Goal: Task Accomplishment & Management: Use online tool/utility

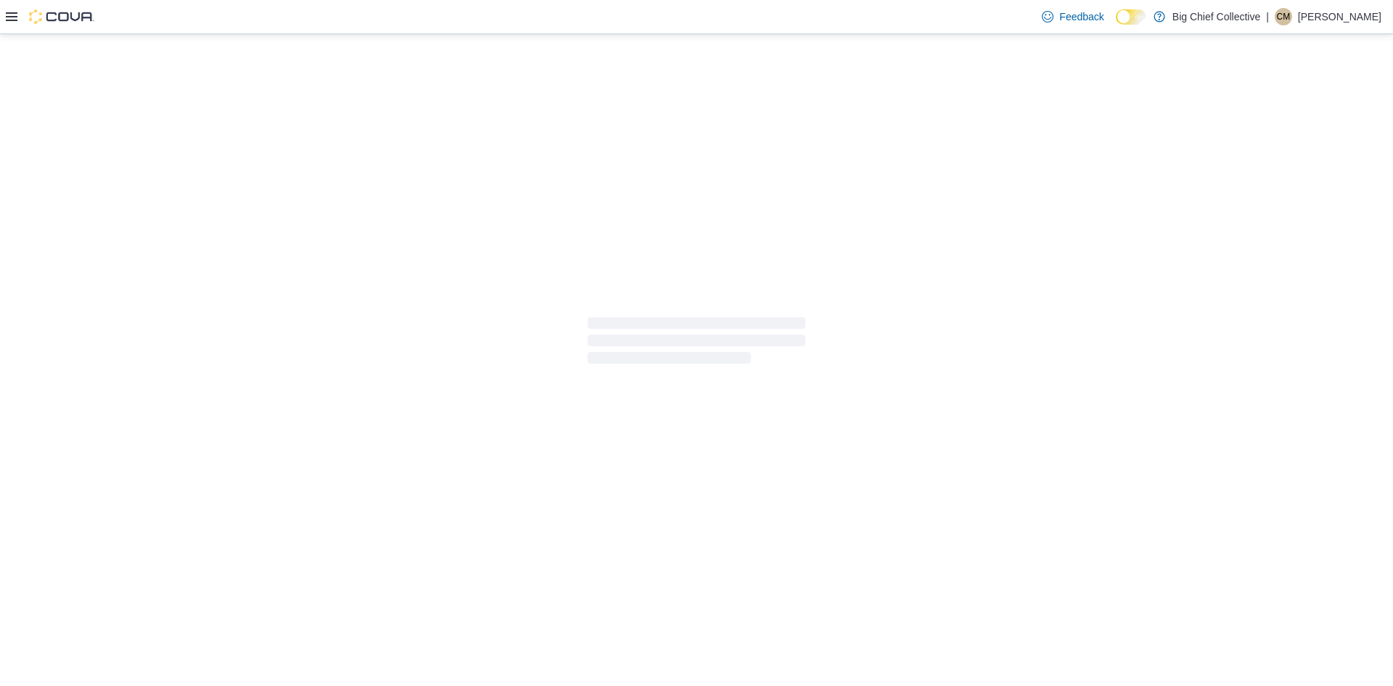
click at [924, 13] on div "Feedback Dark Mode Big Chief Collective | CM [PERSON_NAME]" at bounding box center [696, 17] width 1393 height 34
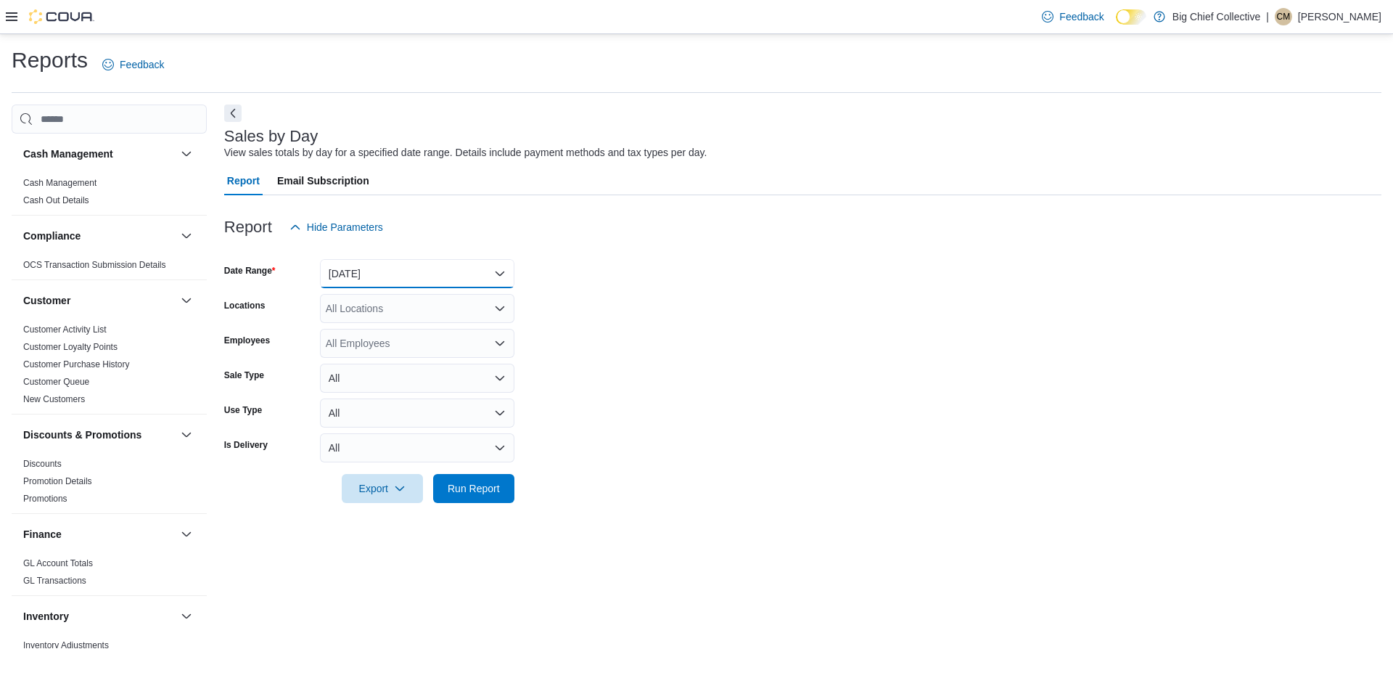
click at [405, 274] on button "[DATE]" at bounding box center [417, 273] width 194 height 29
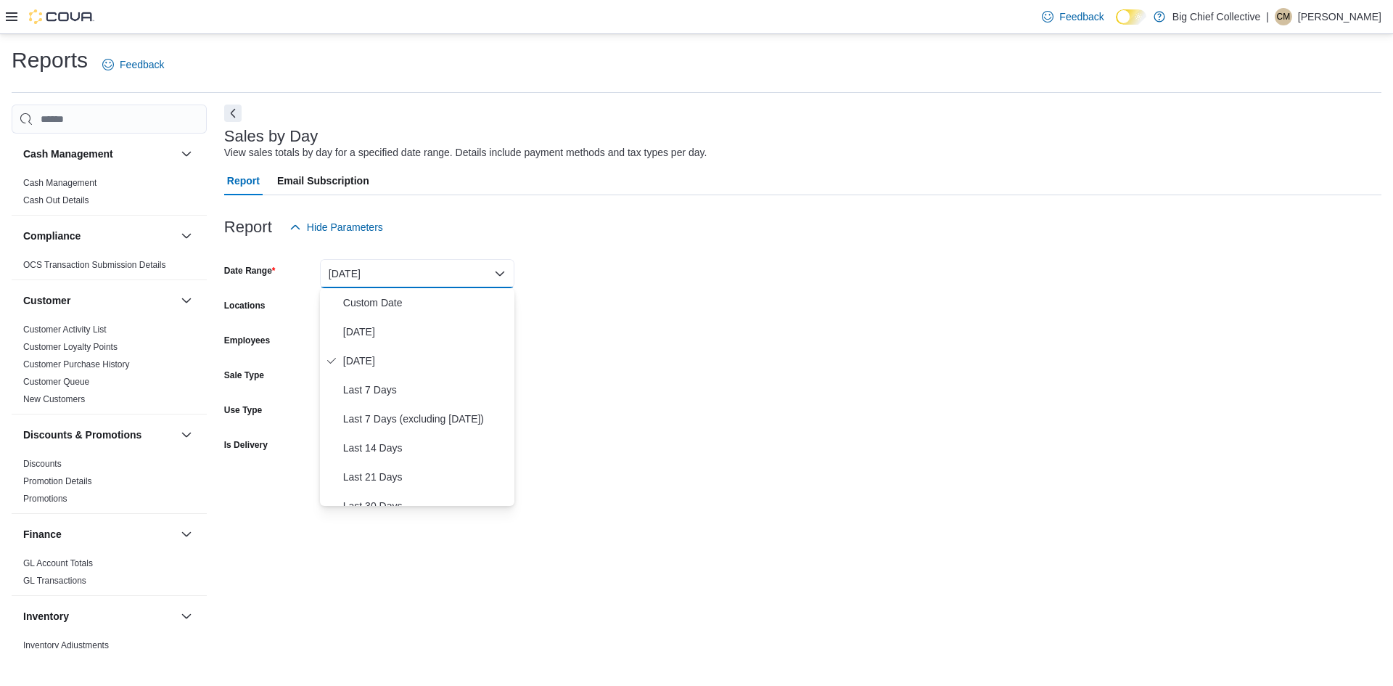
click at [443, 226] on div "Report Hide Parameters" at bounding box center [803, 227] width 1158 height 29
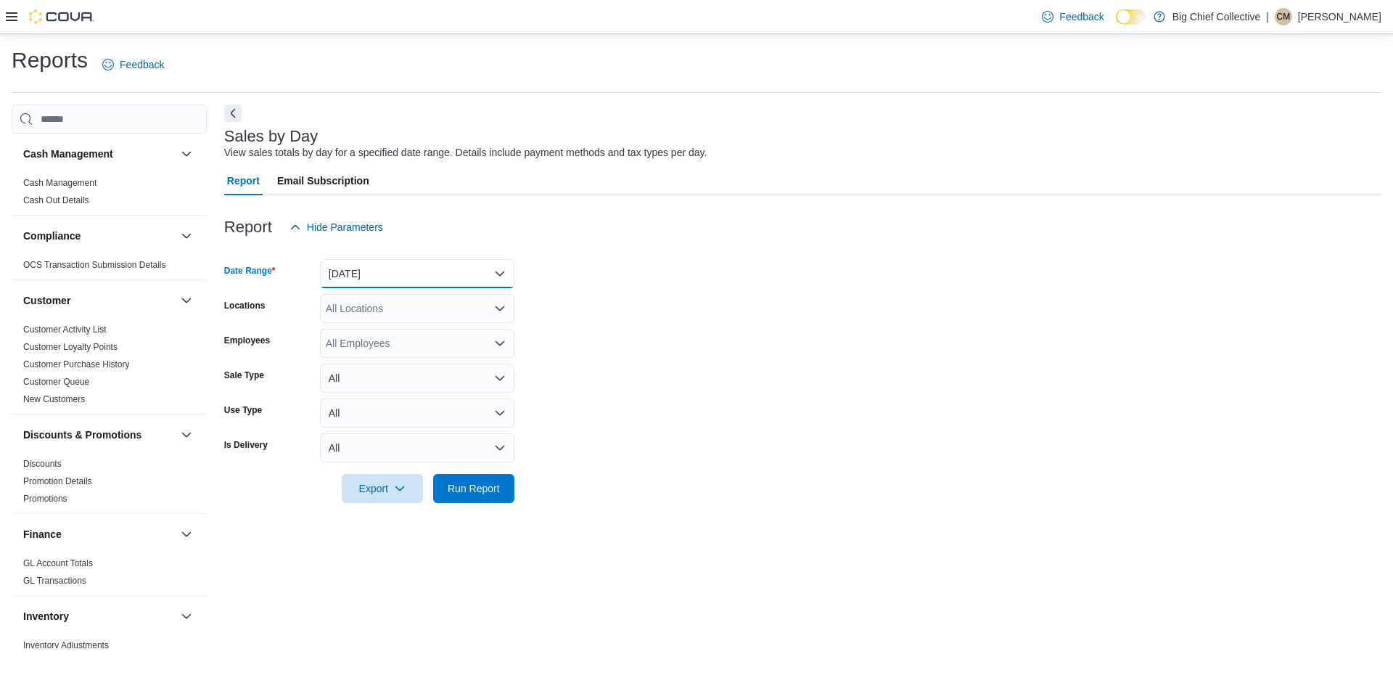
click at [401, 271] on button "[DATE]" at bounding box center [417, 273] width 194 height 29
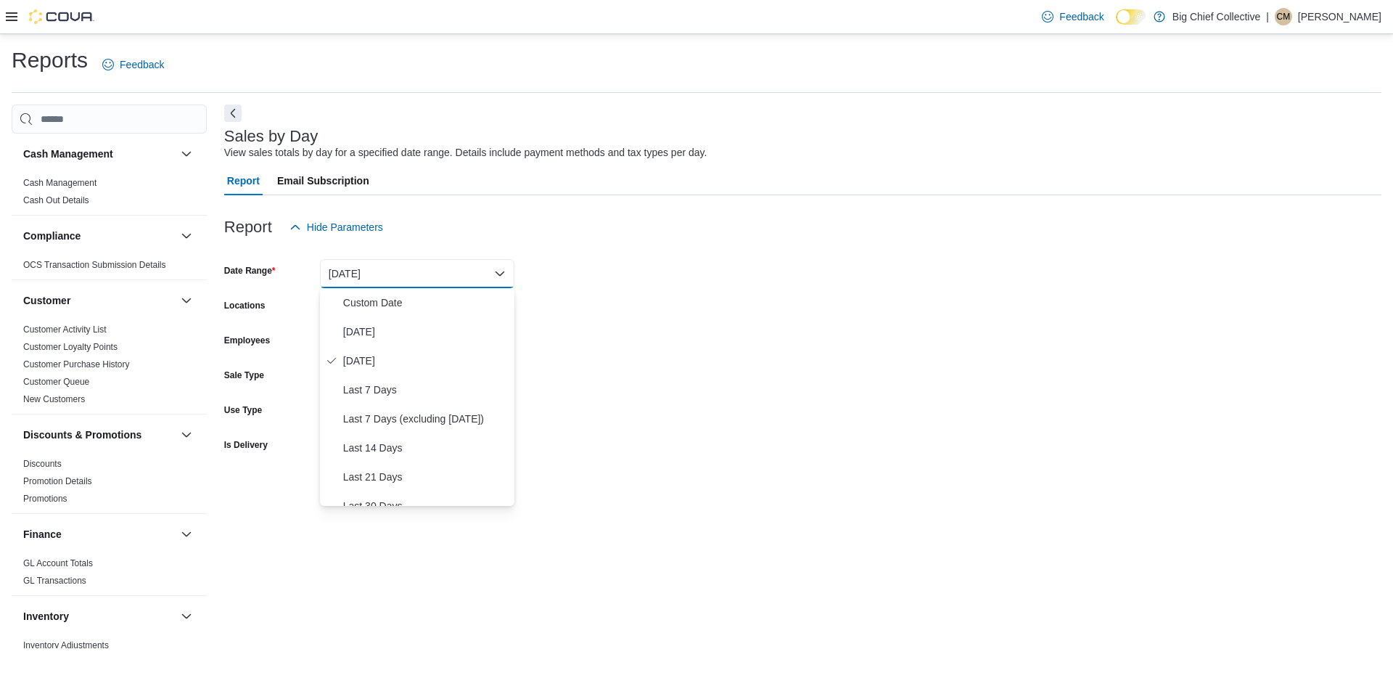
click at [422, 226] on div "Report Hide Parameters" at bounding box center [803, 227] width 1158 height 29
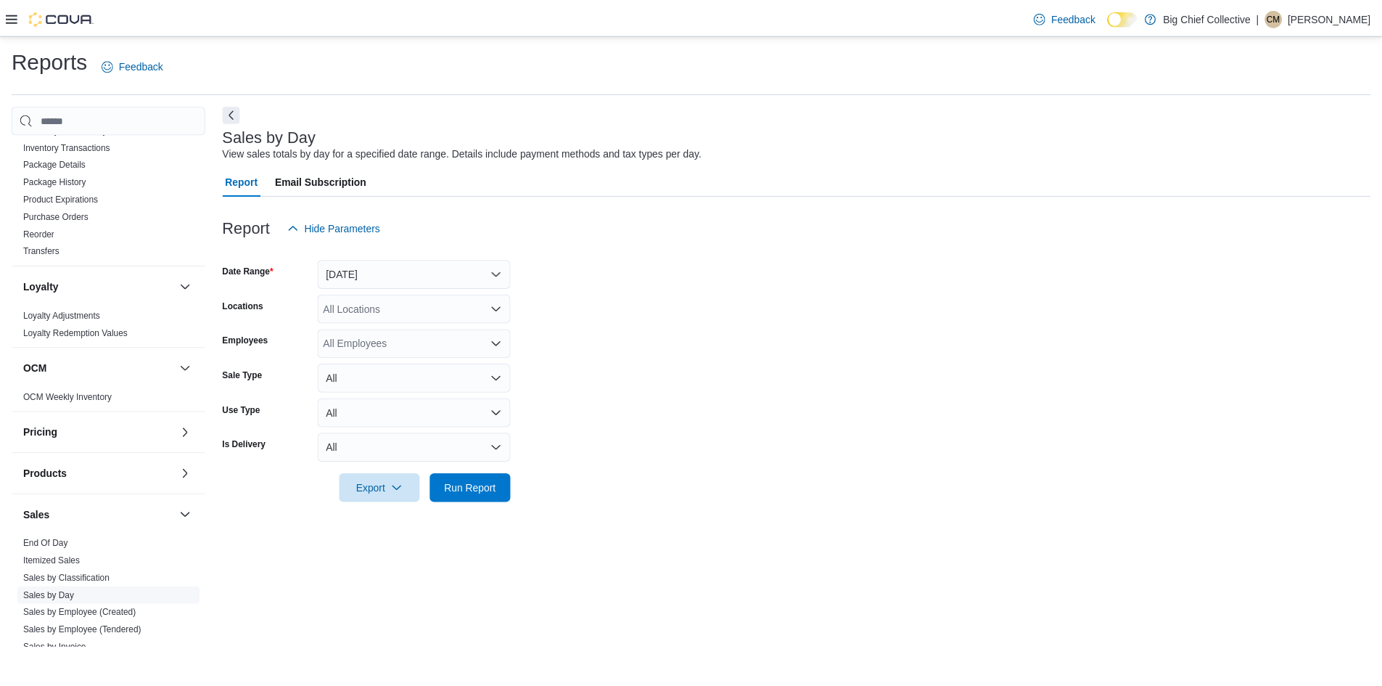
scroll to position [581, 0]
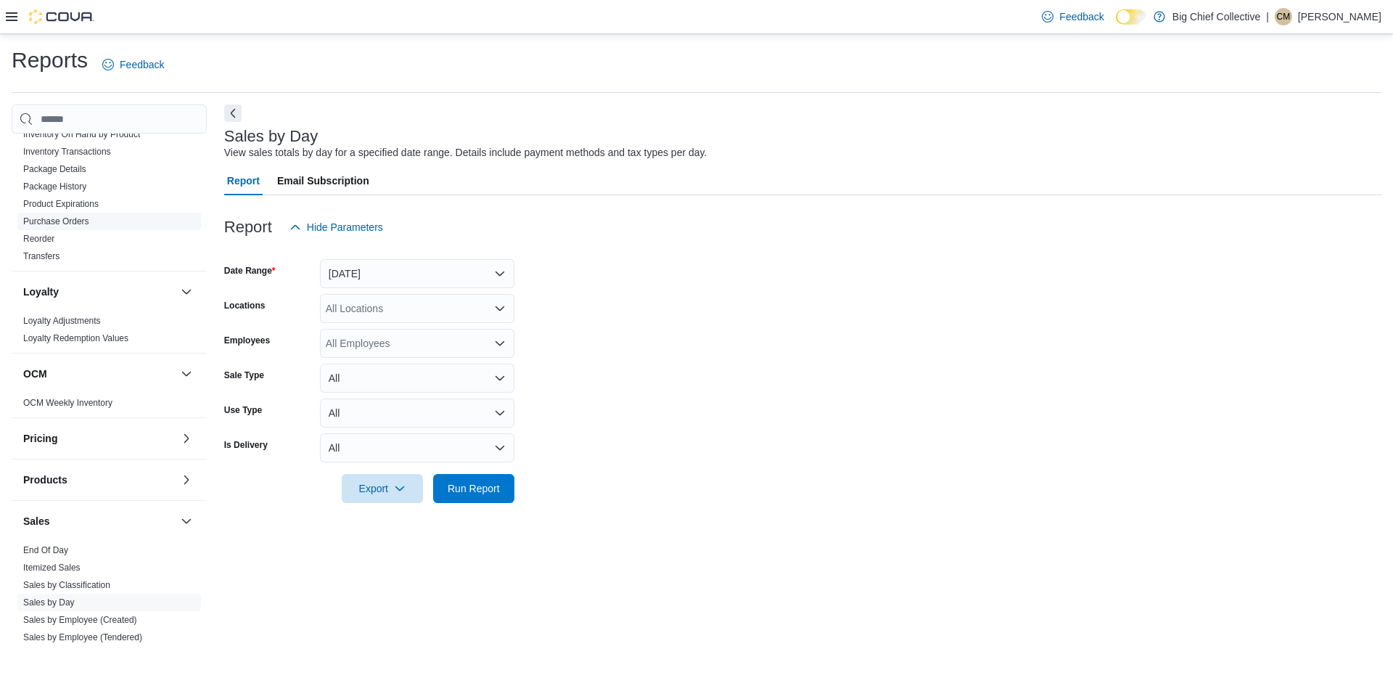
click at [63, 219] on link "Purchase Orders" at bounding box center [56, 221] width 66 height 10
click at [411, 278] on button "[DATE]" at bounding box center [417, 273] width 194 height 29
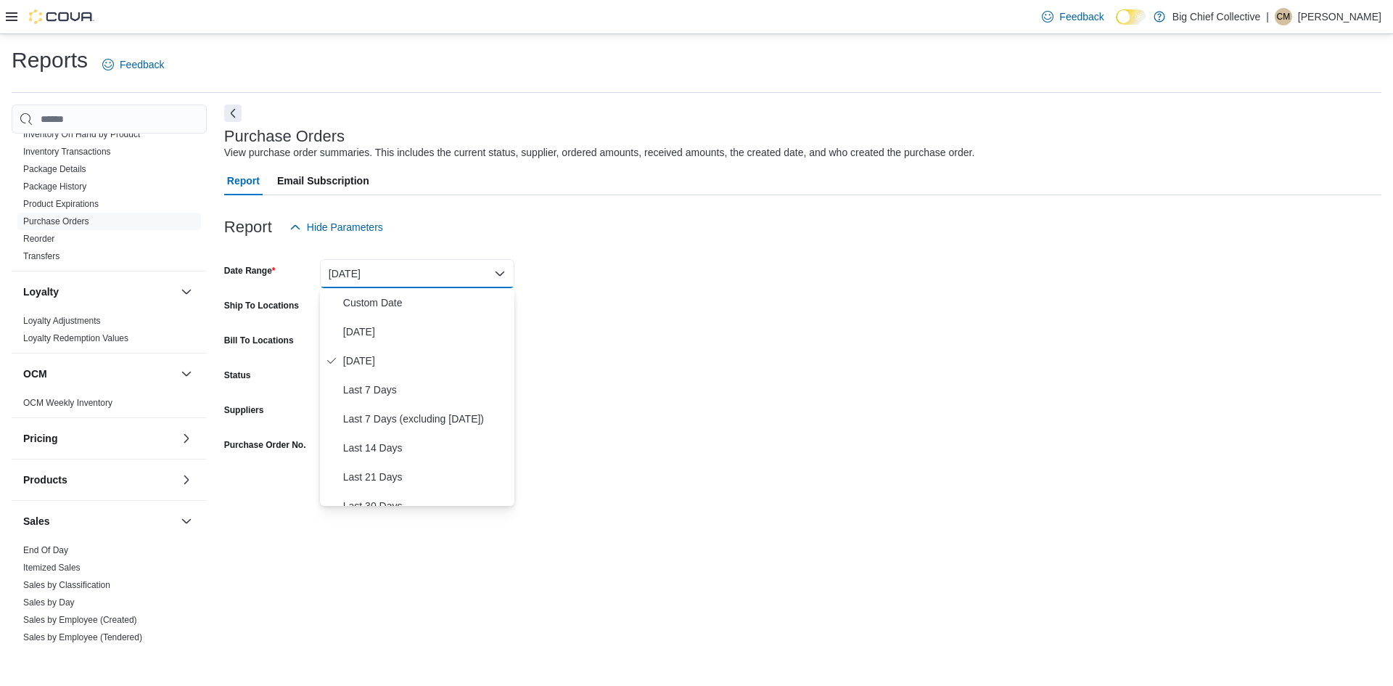
click at [508, 205] on div at bounding box center [803, 203] width 1158 height 17
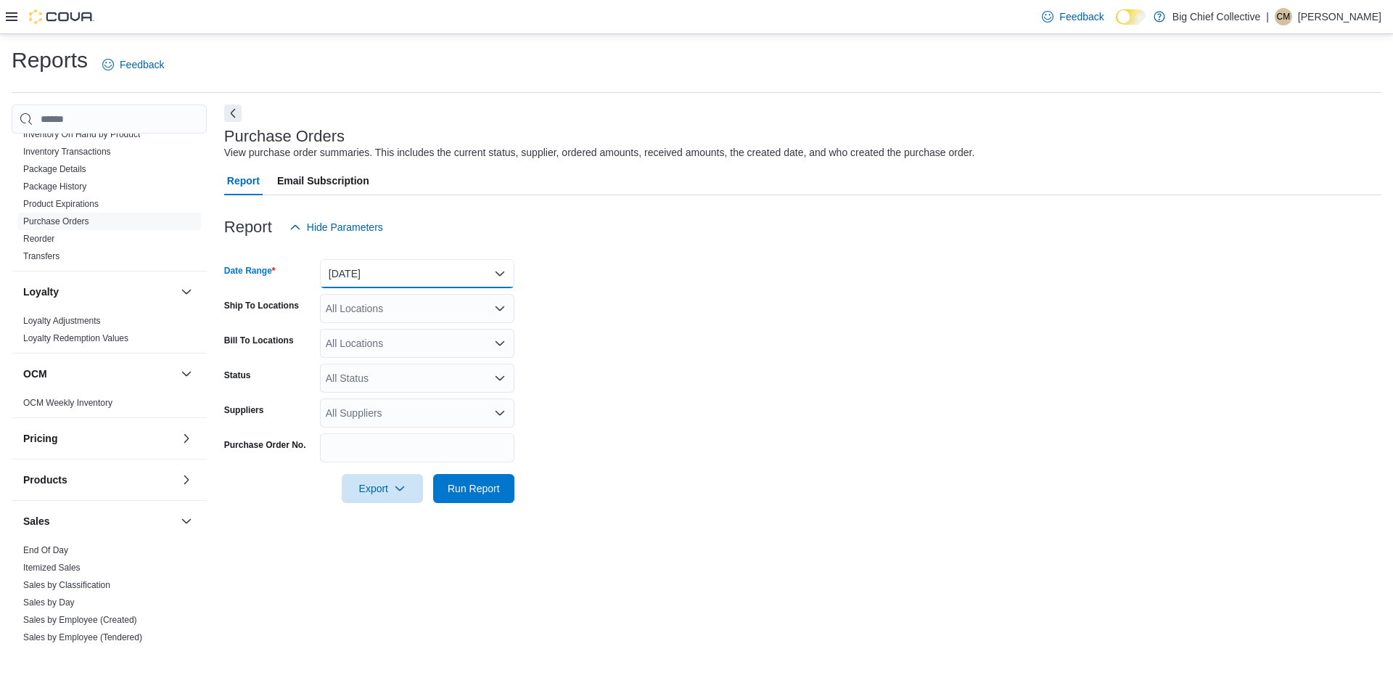
click at [414, 280] on button "[DATE]" at bounding box center [417, 273] width 194 height 29
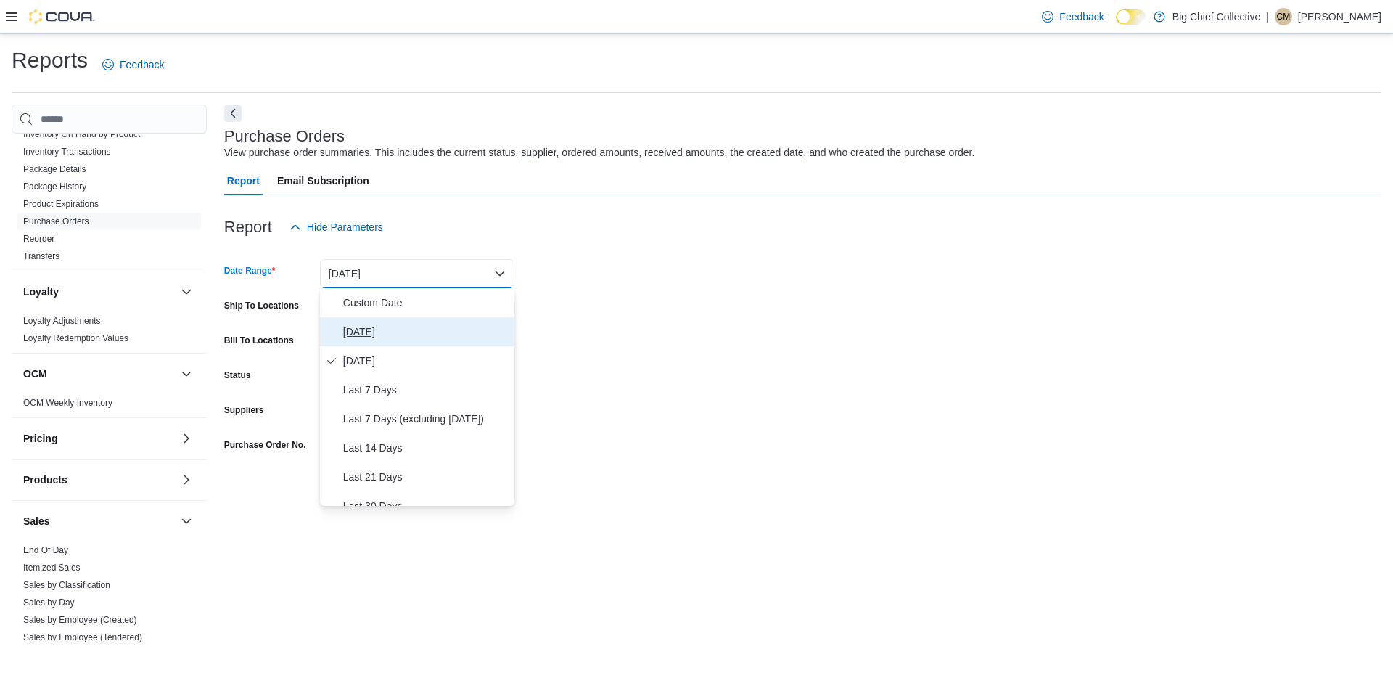
click at [376, 337] on span "[DATE]" at bounding box center [425, 331] width 165 height 17
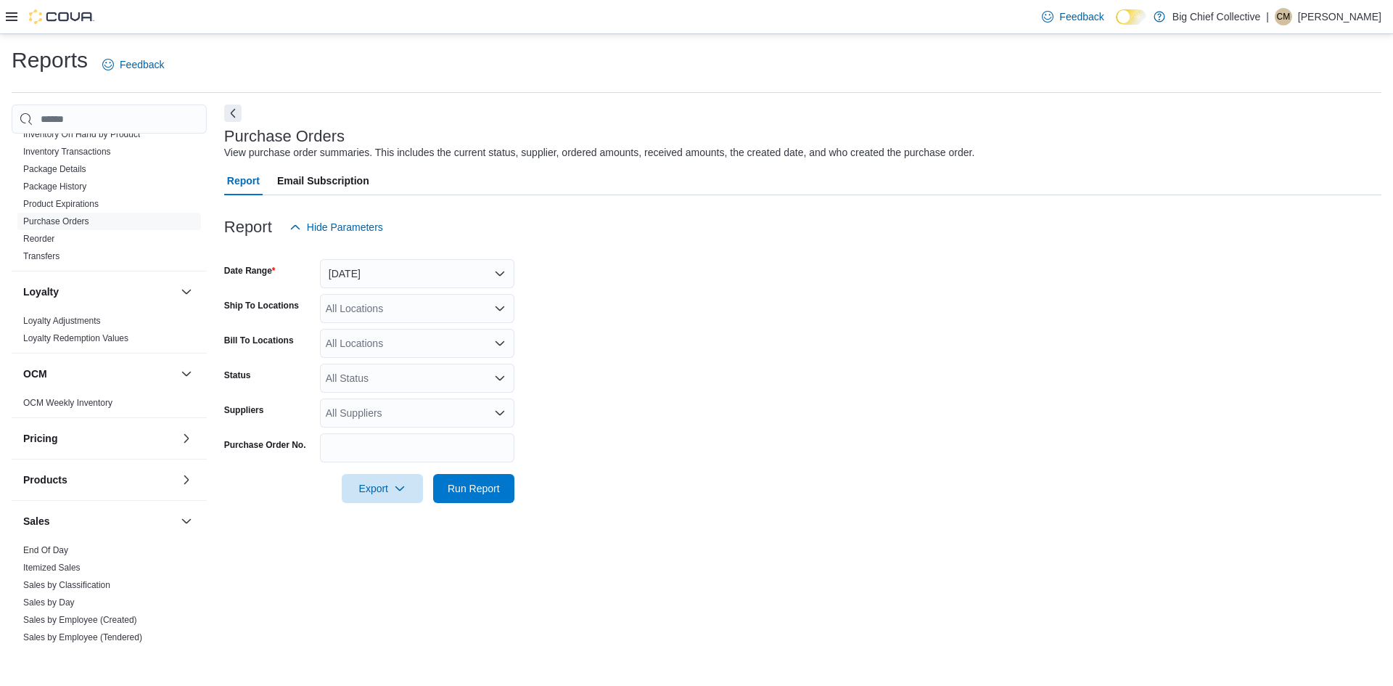
click at [467, 200] on div at bounding box center [803, 203] width 1158 height 17
click at [414, 295] on div "All Locations" at bounding box center [417, 308] width 194 height 29
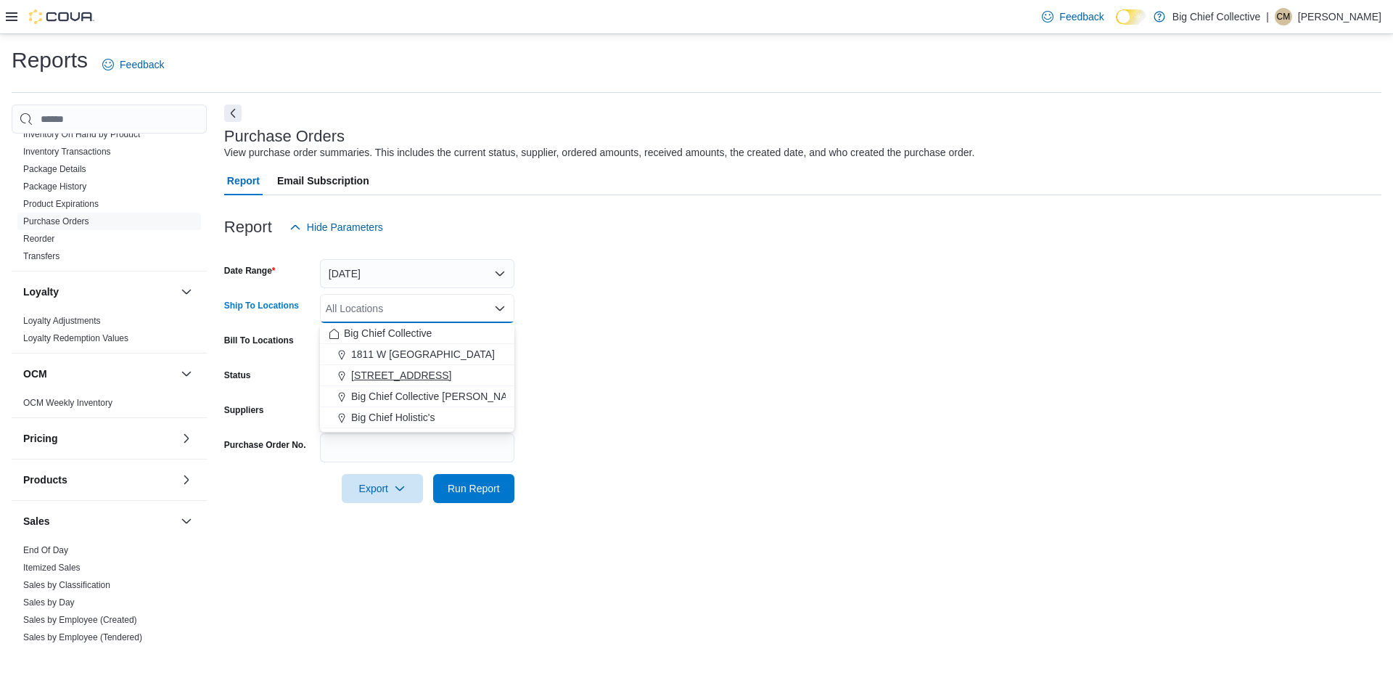
click at [386, 374] on span "[STREET_ADDRESS]" at bounding box center [401, 375] width 100 height 15
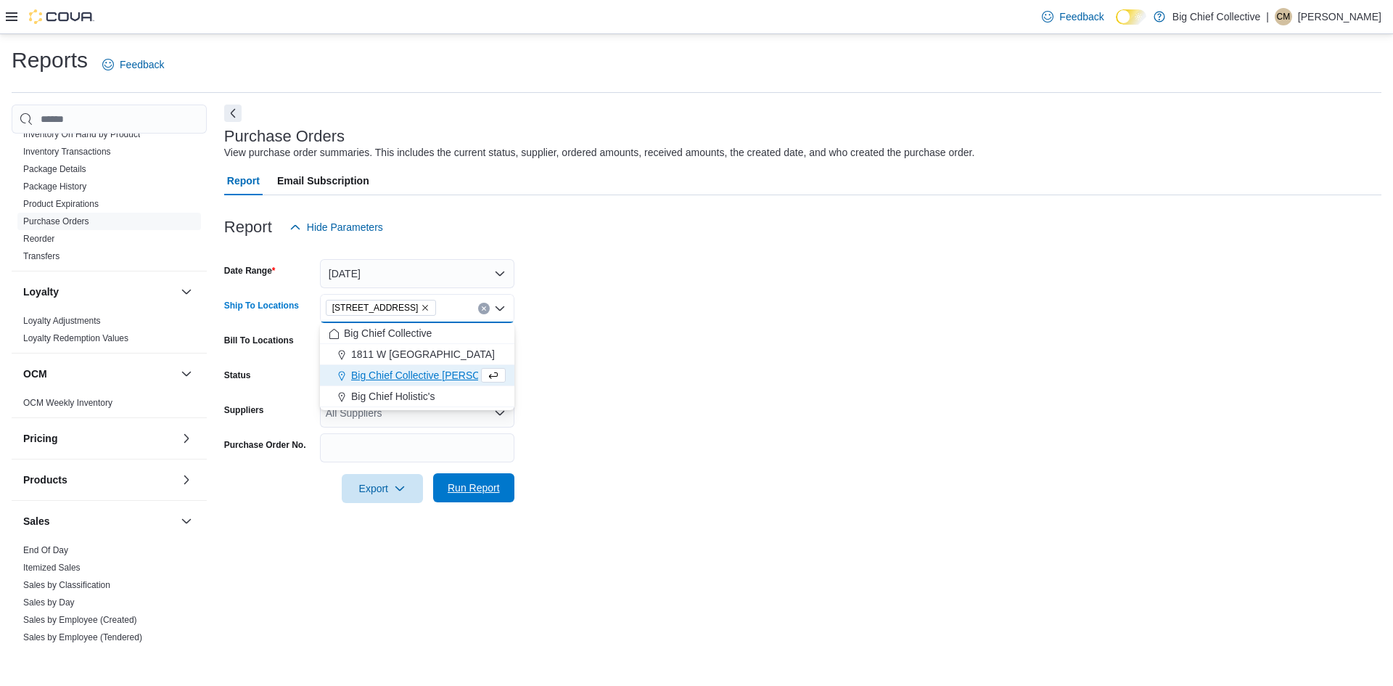
click at [477, 498] on span "Run Report" at bounding box center [474, 487] width 64 height 29
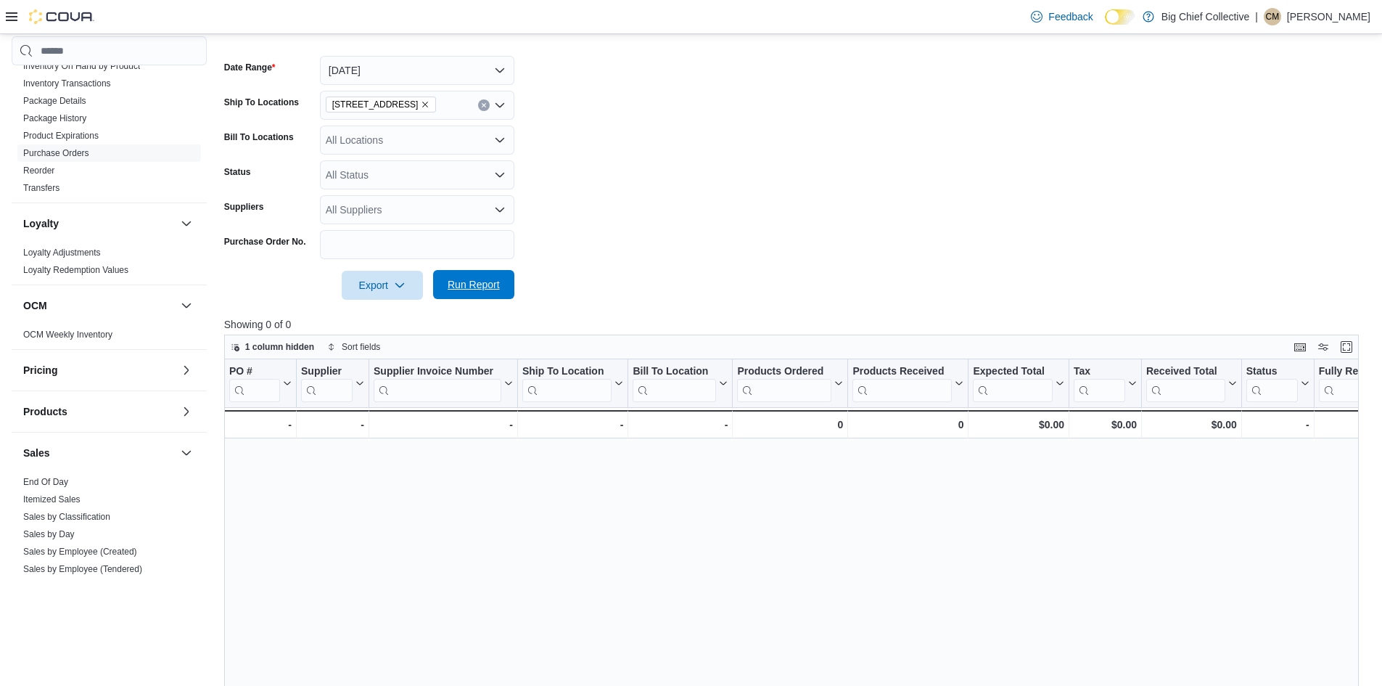
scroll to position [218, 0]
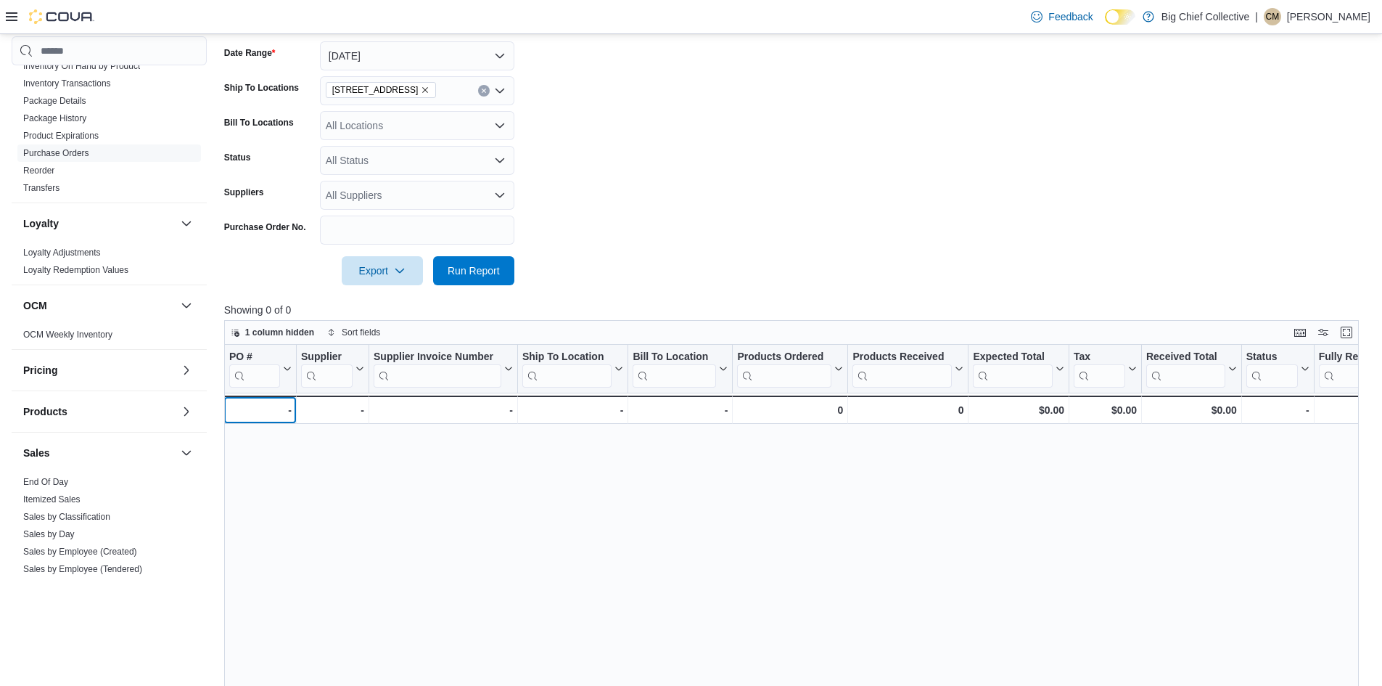
click at [284, 406] on div "-" at bounding box center [260, 409] width 63 height 17
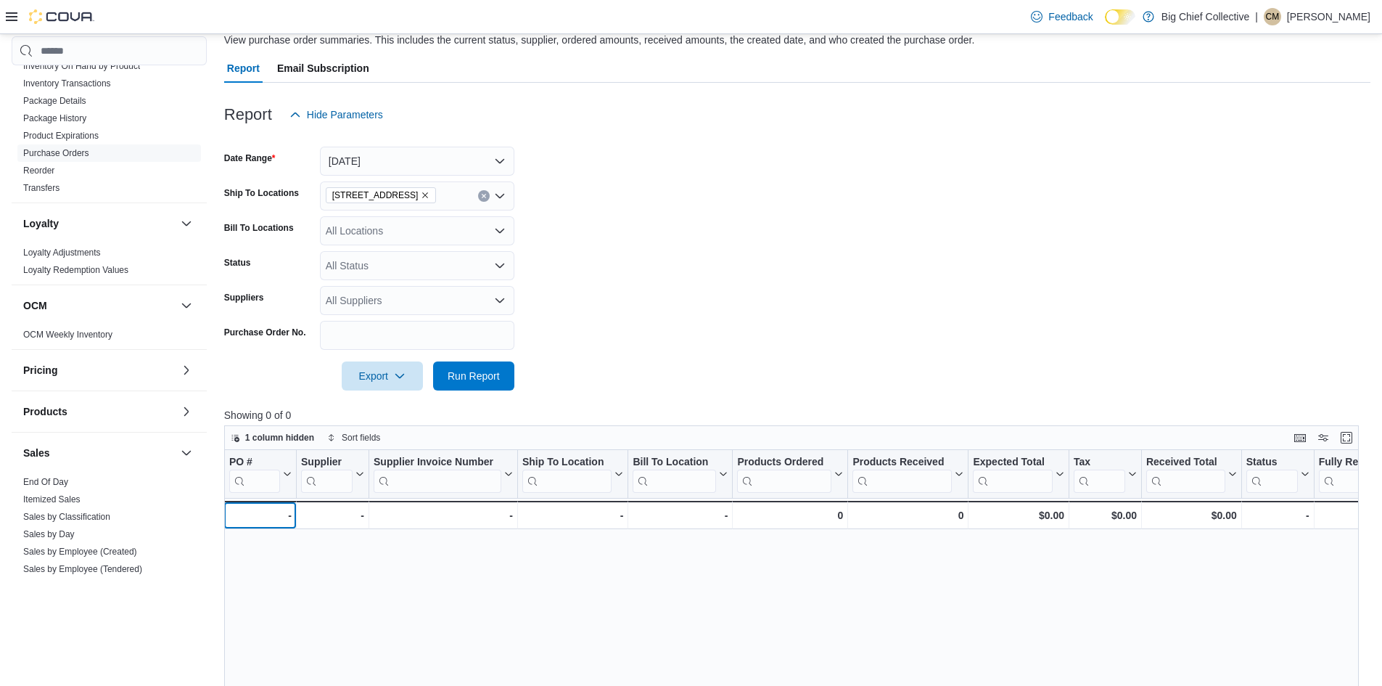
scroll to position [0, 0]
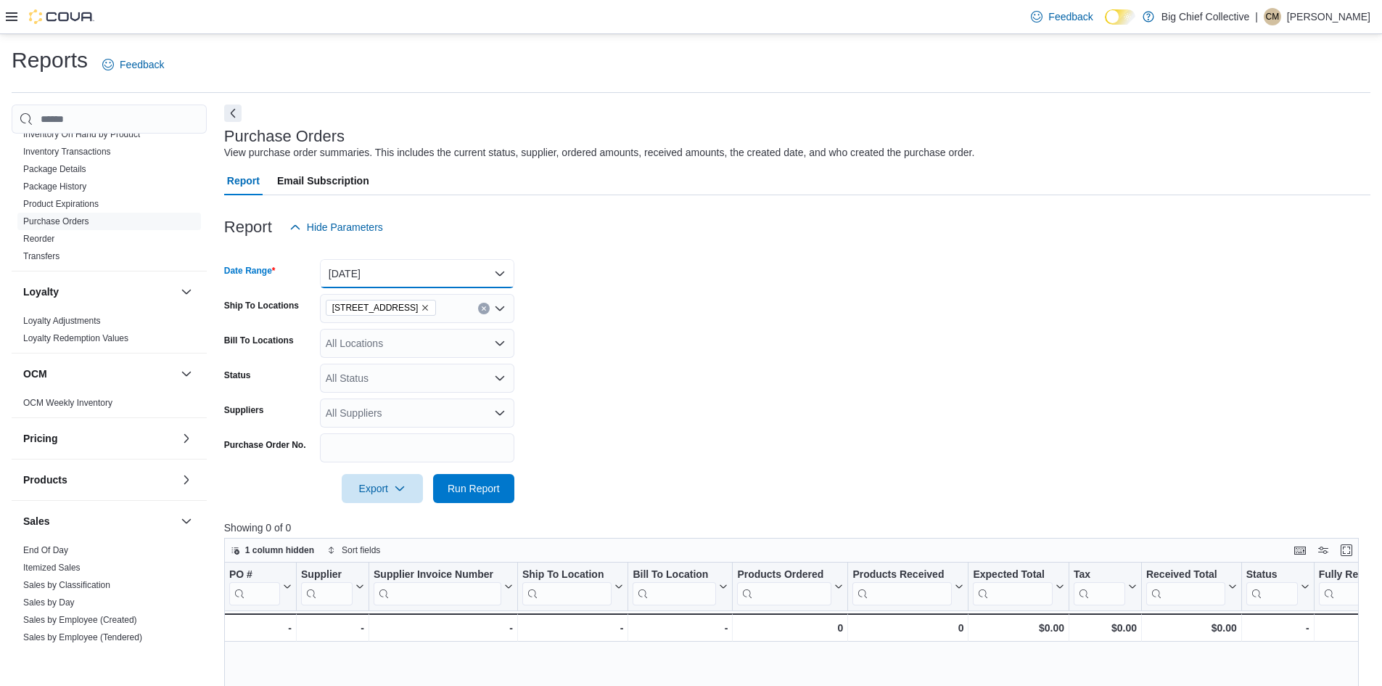
click at [399, 269] on button "[DATE]" at bounding box center [417, 273] width 194 height 29
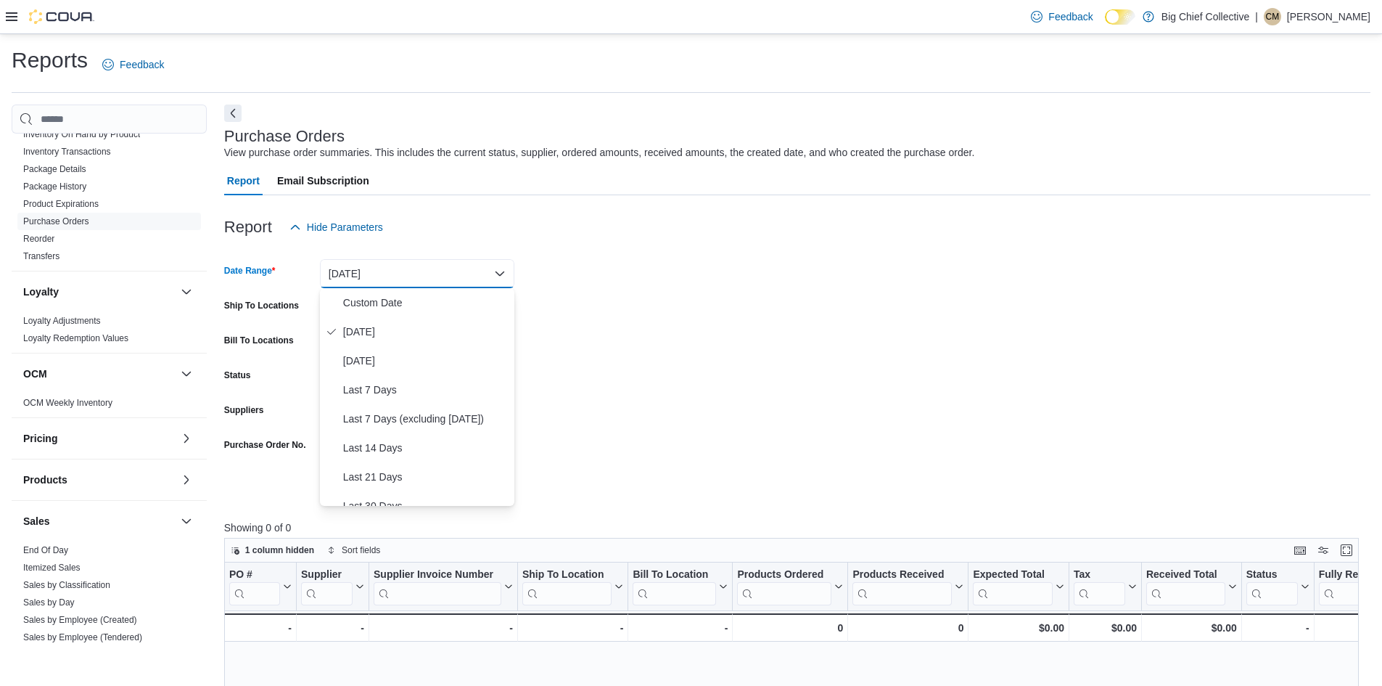
click at [545, 300] on form "Date Range [DATE] Ship To Locations [STREET_ADDRESS] Bill To Locations All Loca…" at bounding box center [797, 372] width 1147 height 261
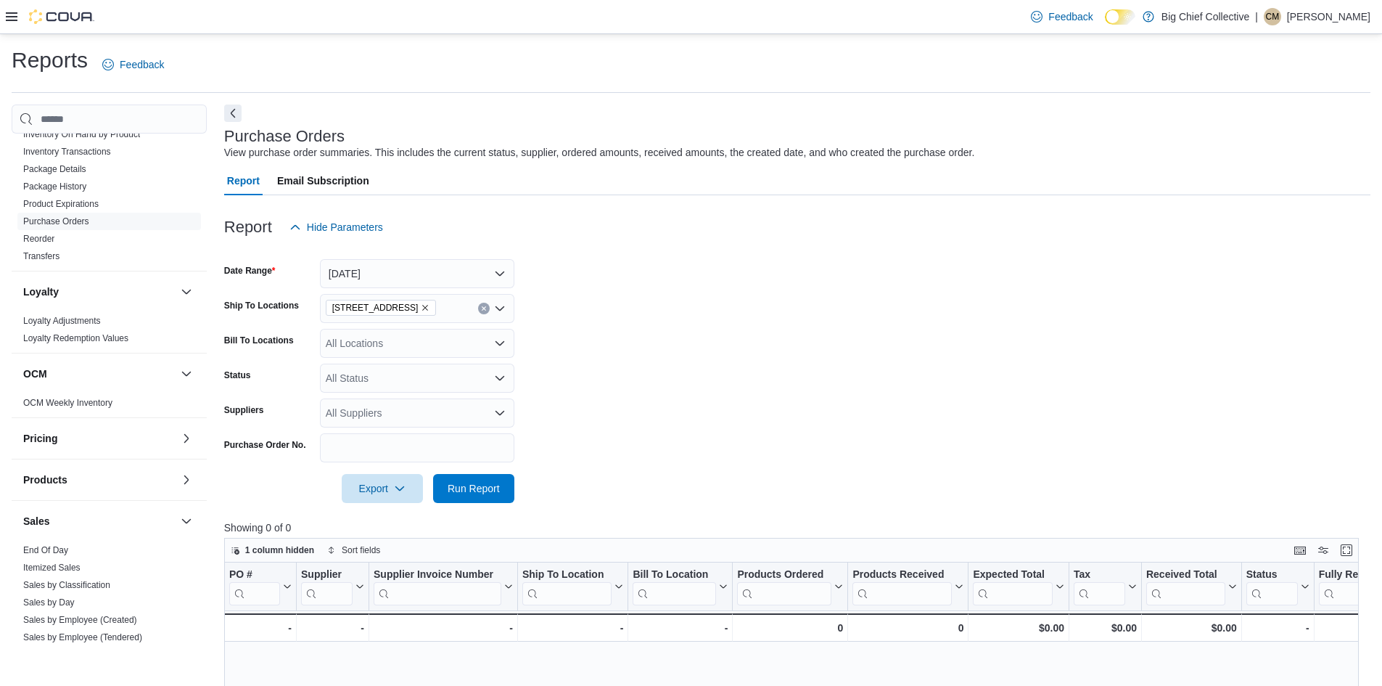
click at [481, 311] on icon "Clear input" at bounding box center [484, 309] width 6 height 6
click at [483, 490] on span "Run Report" at bounding box center [474, 487] width 52 height 15
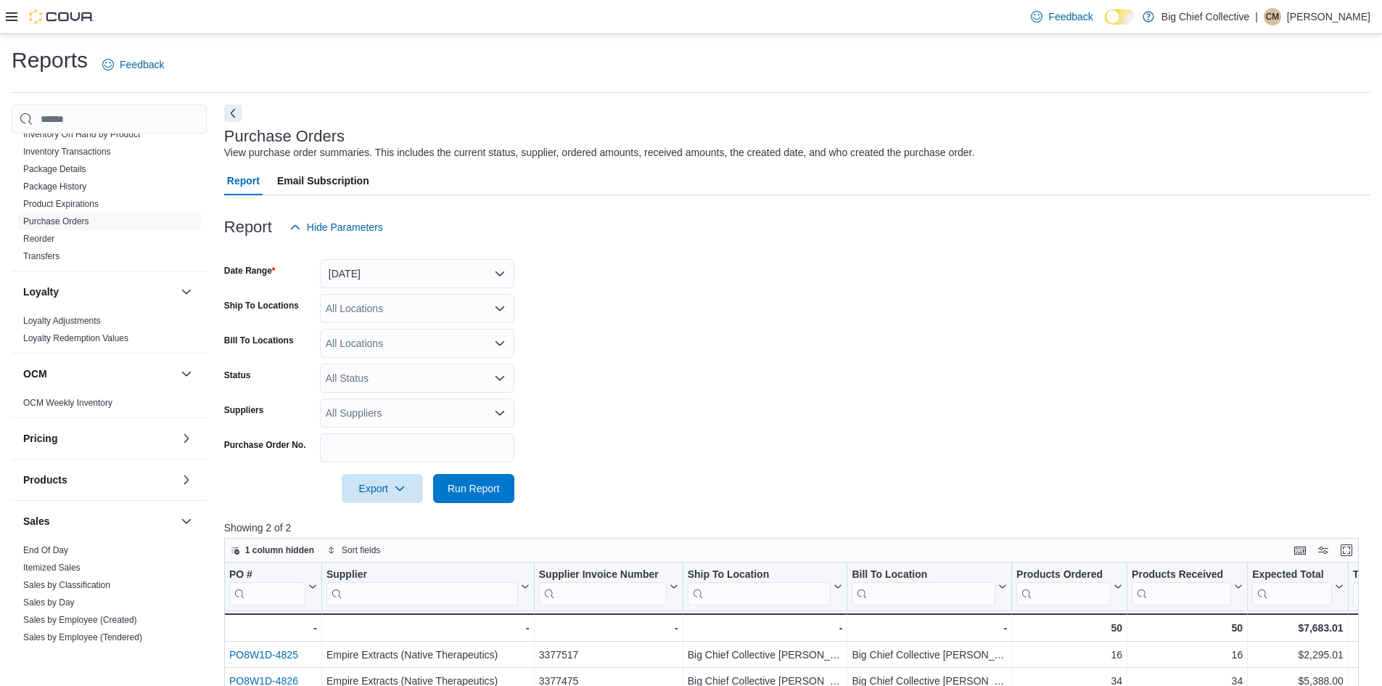
click at [460, 255] on div at bounding box center [797, 250] width 1147 height 17
click at [463, 276] on button "[DATE]" at bounding box center [417, 273] width 194 height 29
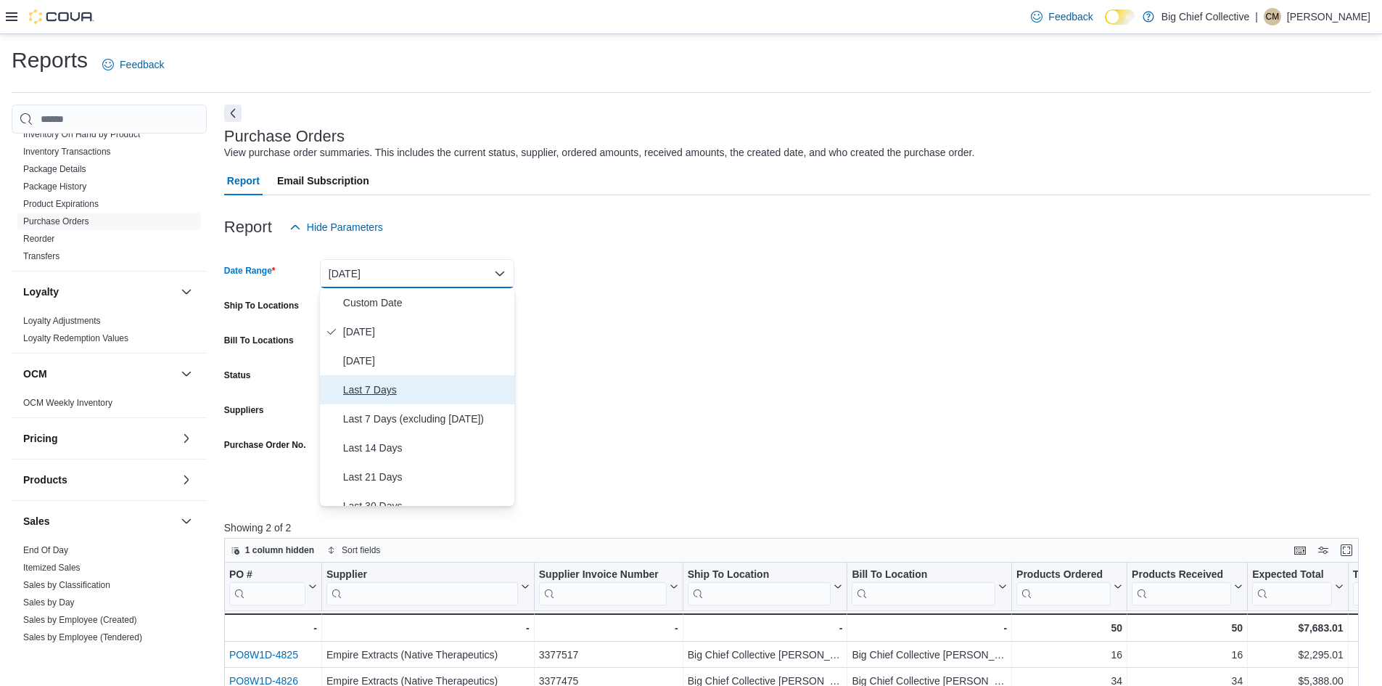
click at [397, 390] on span "Last 7 Days" at bounding box center [425, 389] width 165 height 17
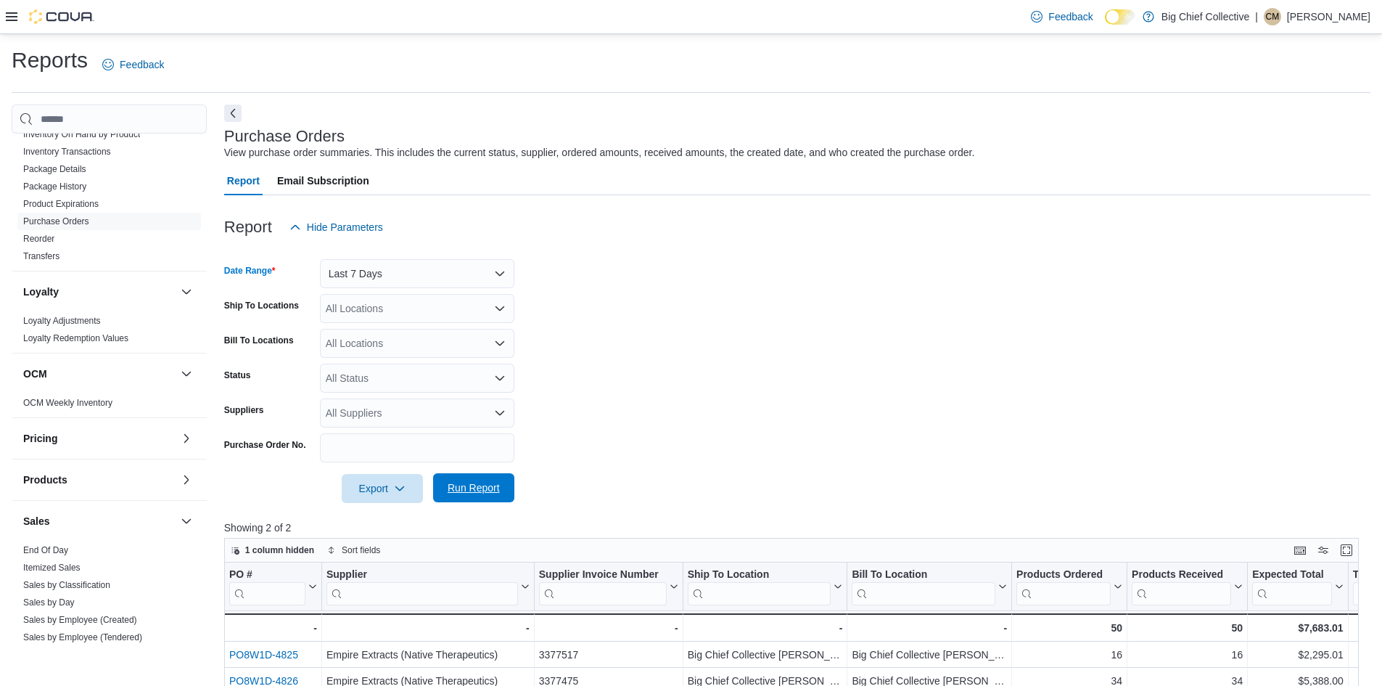
click at [454, 481] on span "Run Report" at bounding box center [474, 487] width 64 height 29
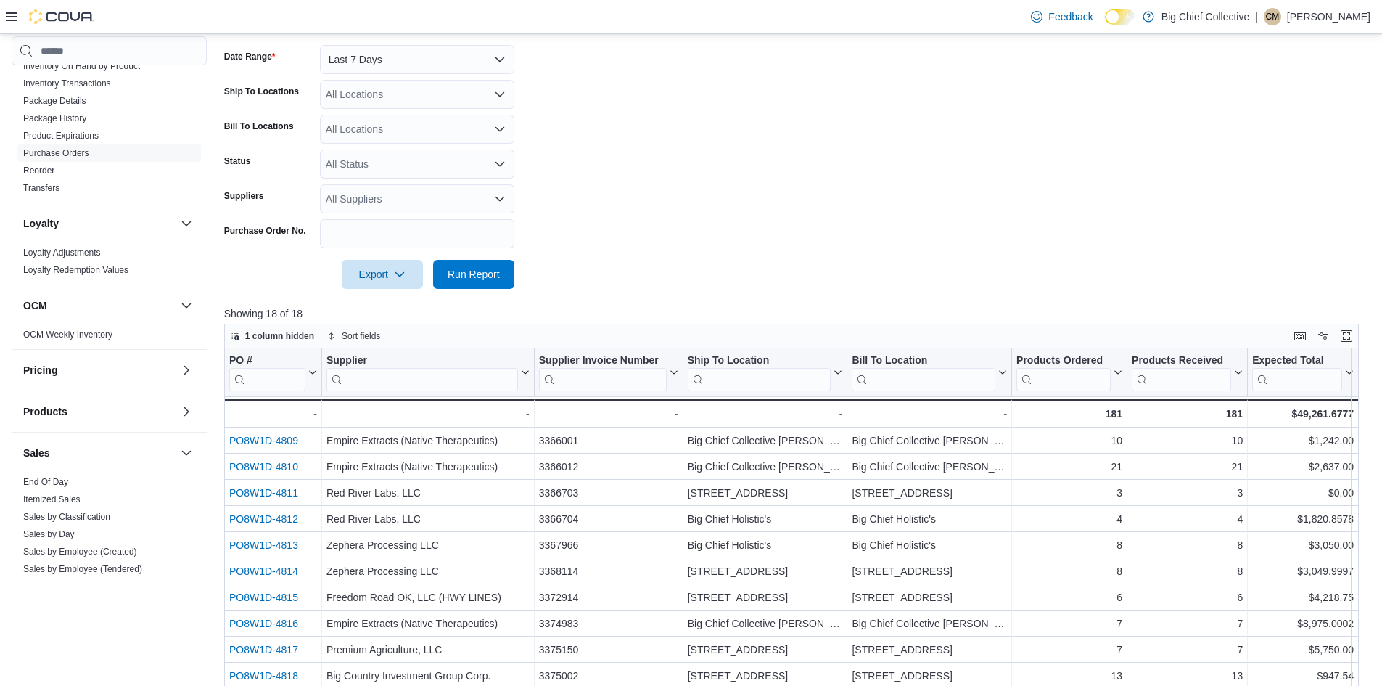
scroll to position [194, 0]
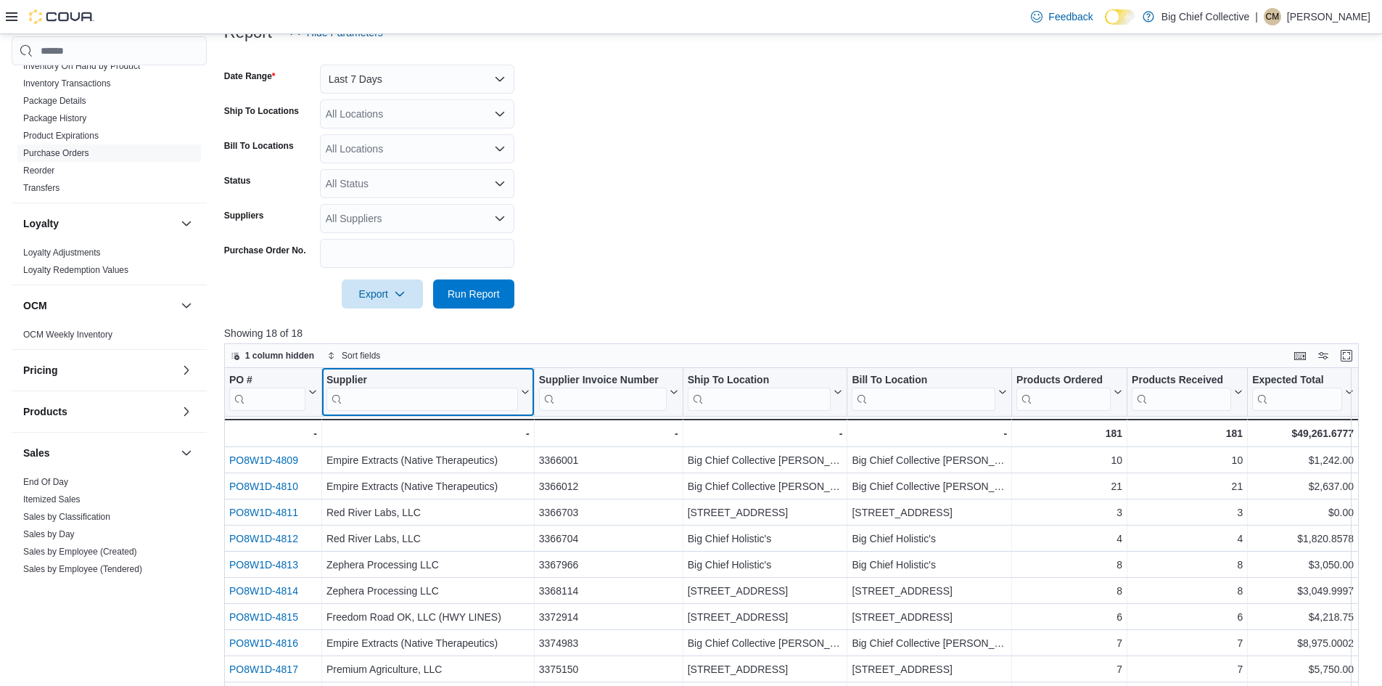
click at [396, 402] on input "search" at bounding box center [423, 399] width 192 height 23
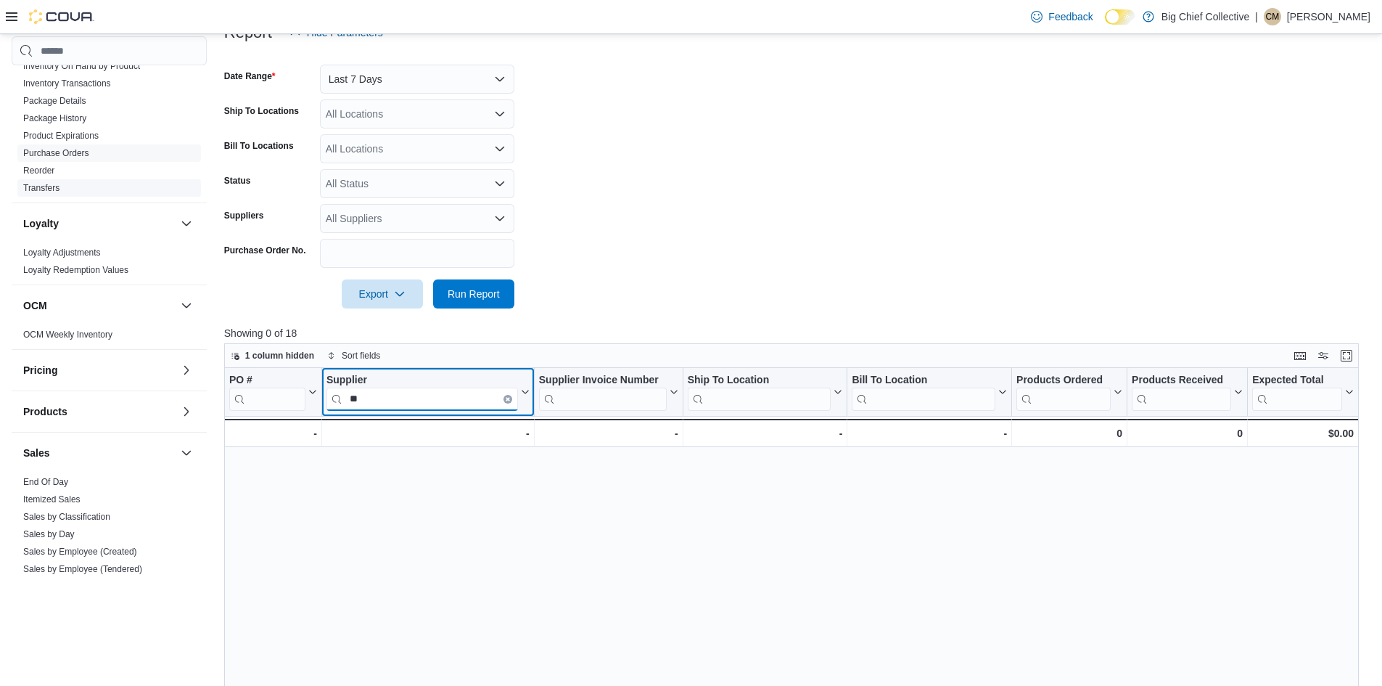
type input "*"
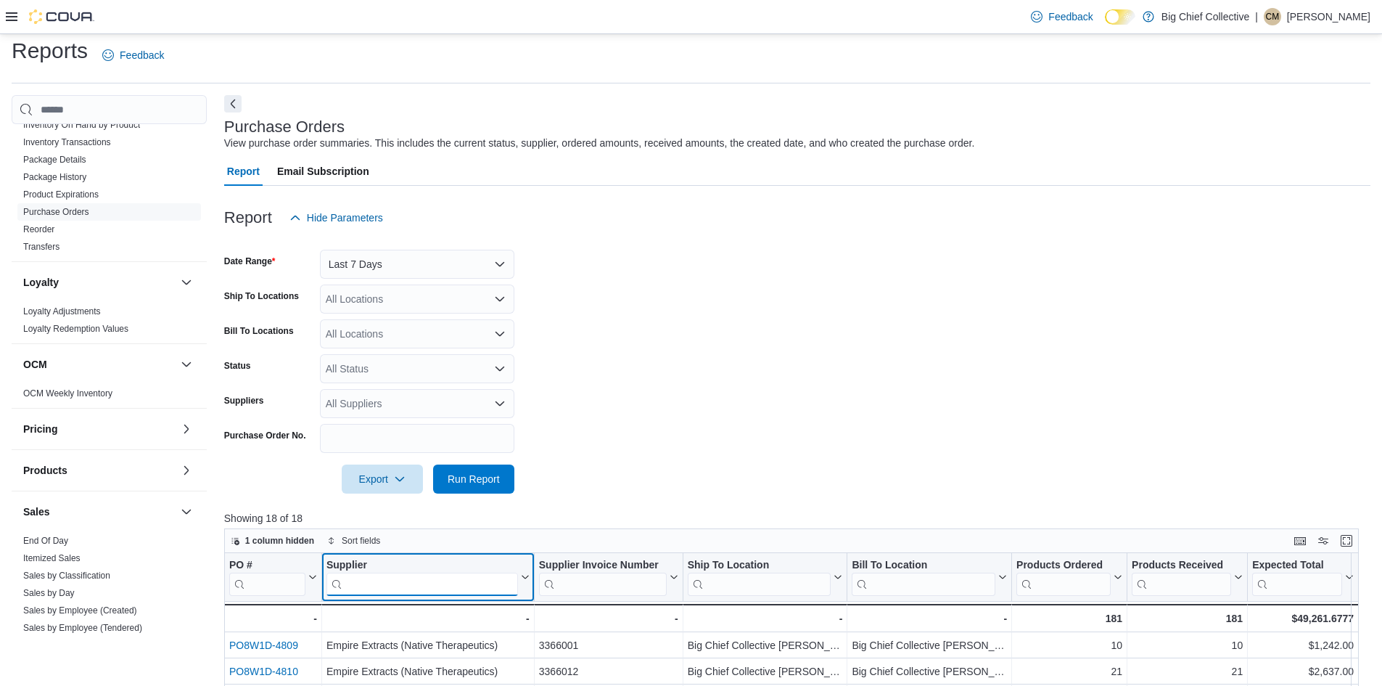
scroll to position [0, 0]
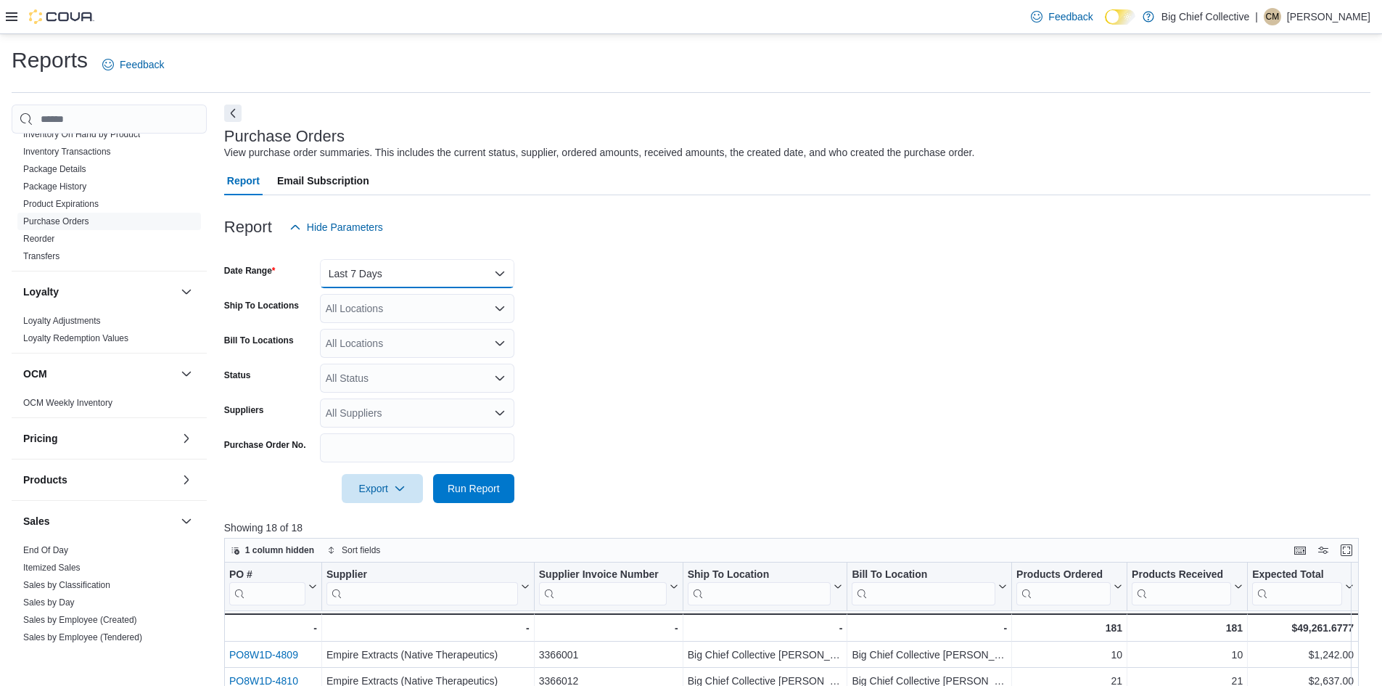
click at [381, 274] on button "Last 7 Days" at bounding box center [417, 273] width 194 height 29
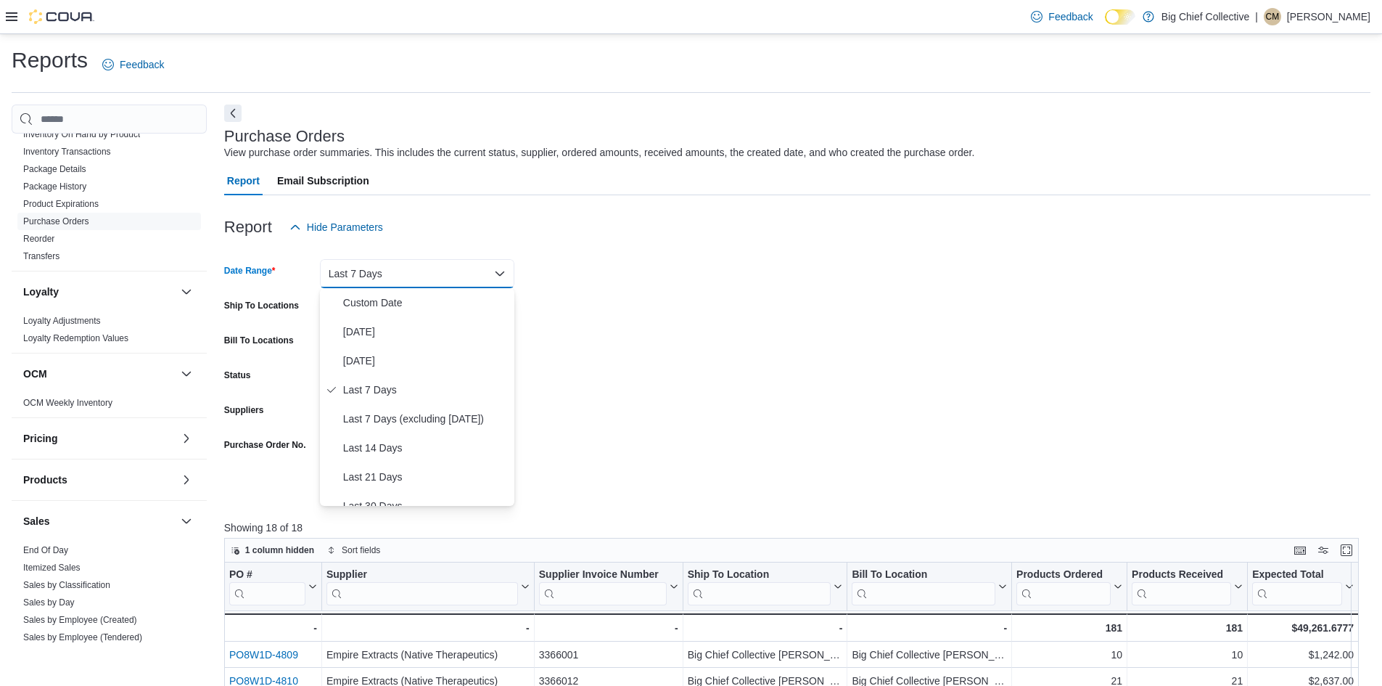
scroll to position [218, 0]
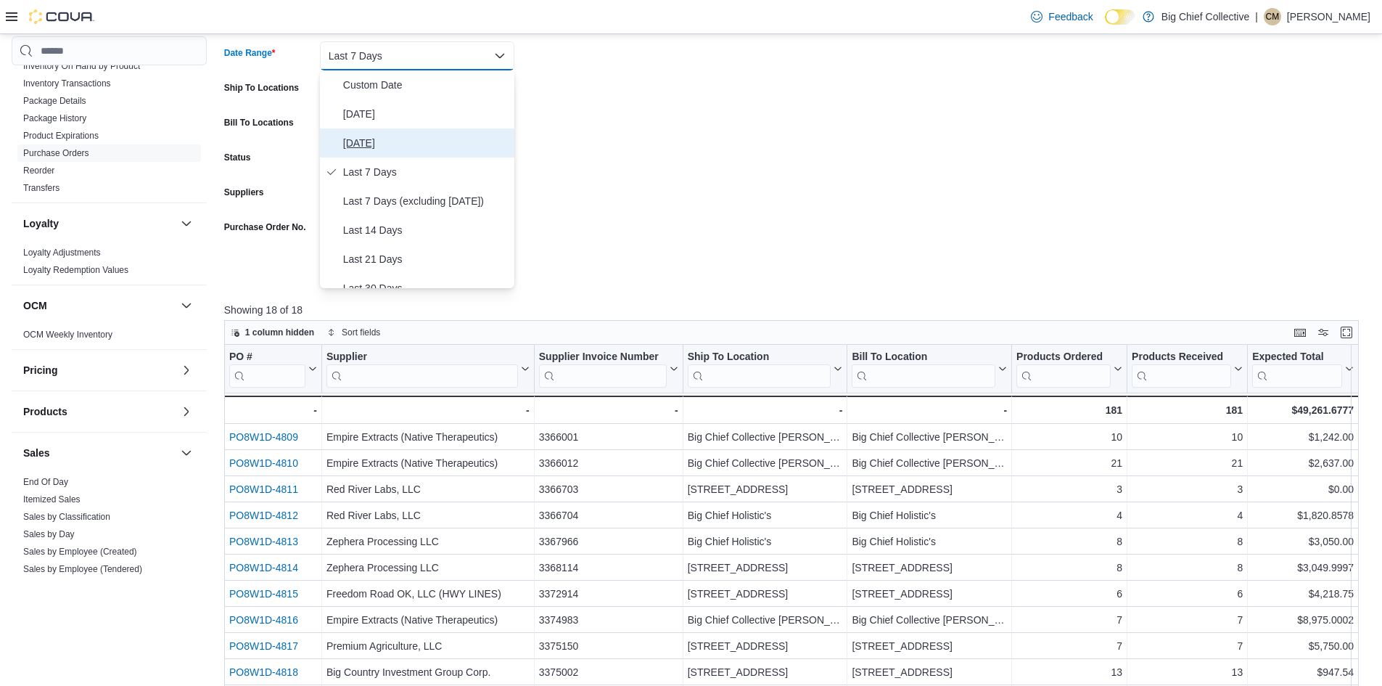
click at [384, 149] on span "[DATE]" at bounding box center [425, 142] width 165 height 17
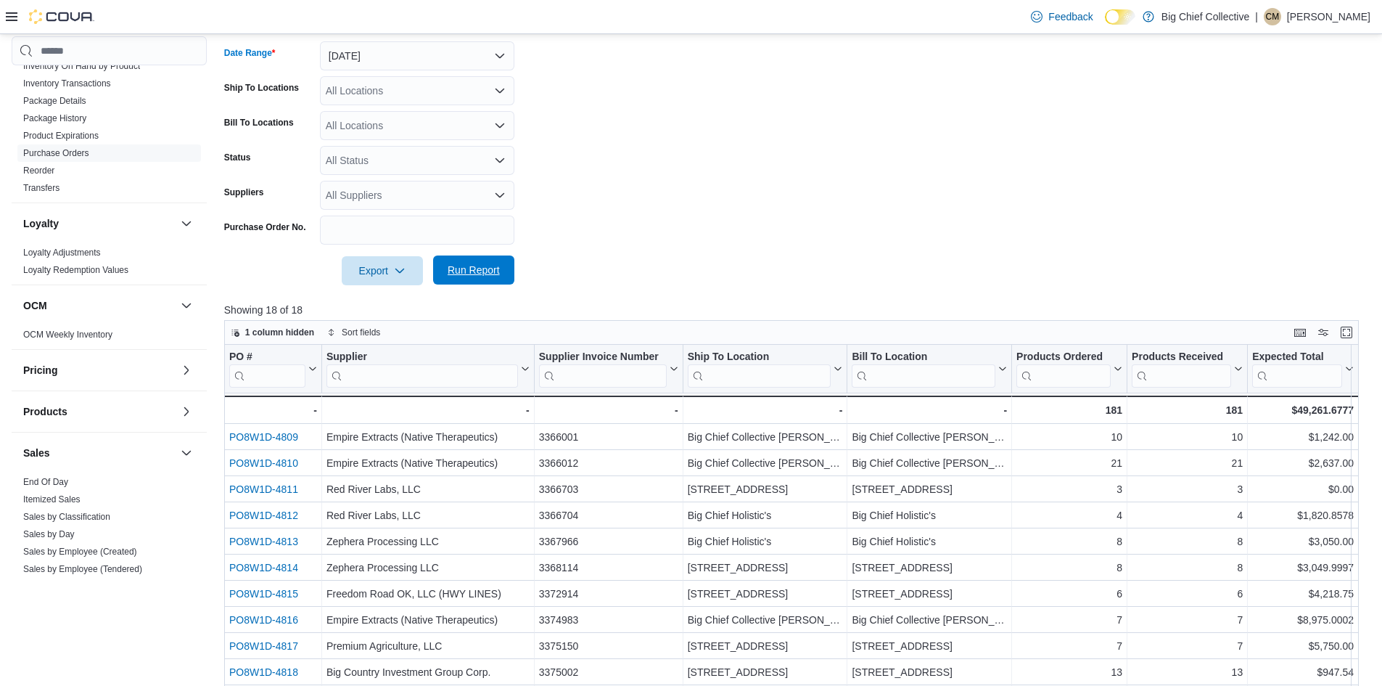
click at [494, 263] on span "Run Report" at bounding box center [474, 269] width 64 height 29
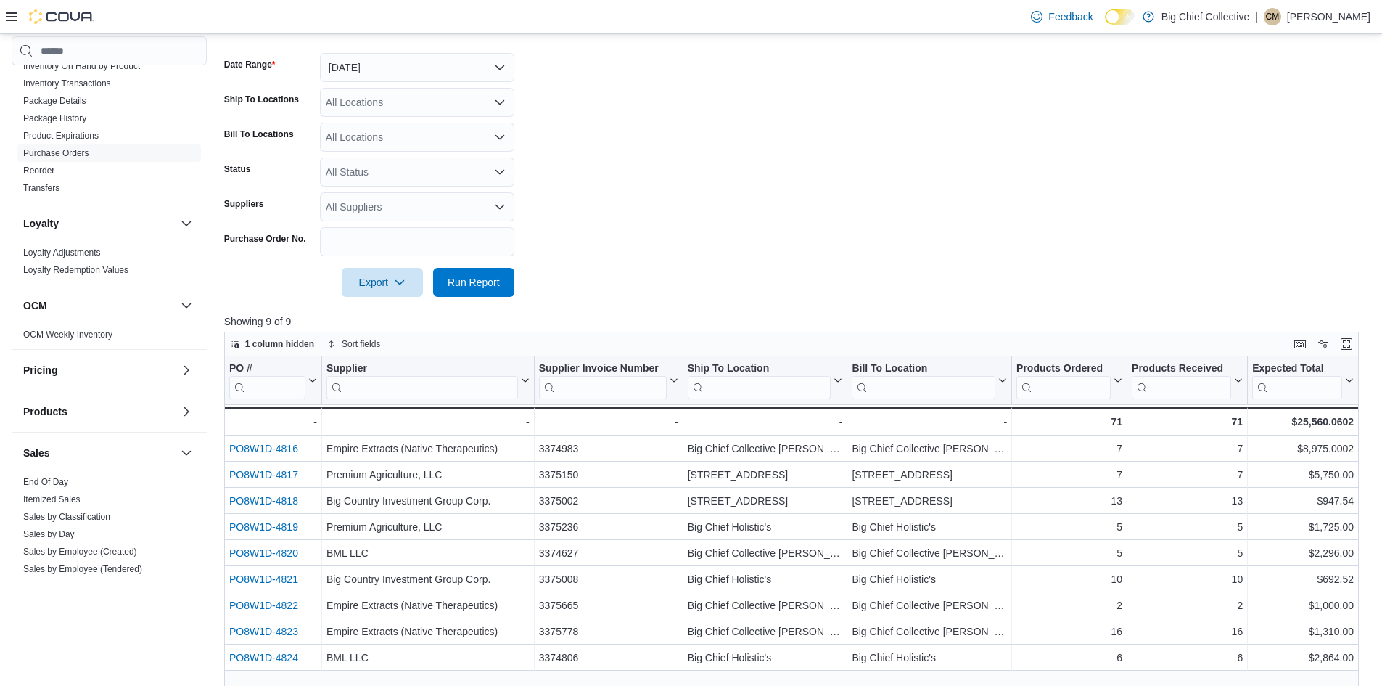
scroll to position [49, 0]
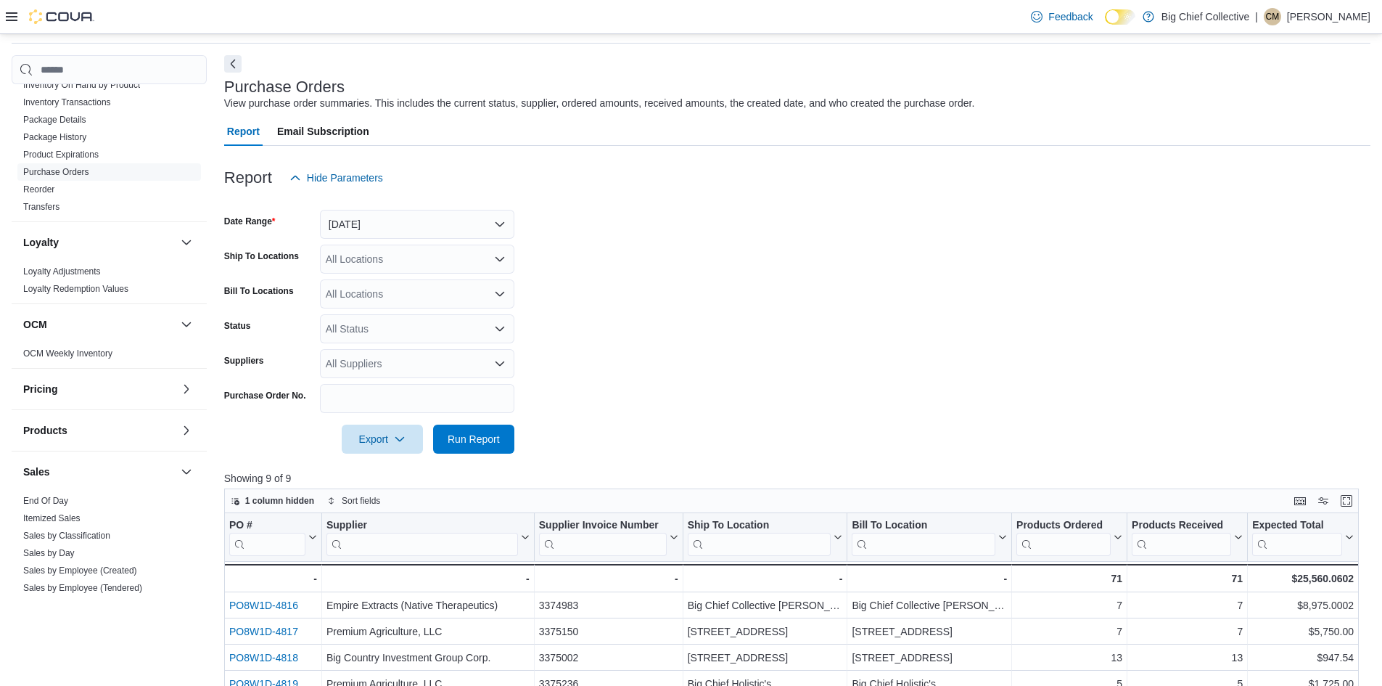
click at [233, 428] on div "Export Run Report" at bounding box center [369, 439] width 290 height 29
click at [367, 224] on button "[DATE]" at bounding box center [417, 224] width 194 height 29
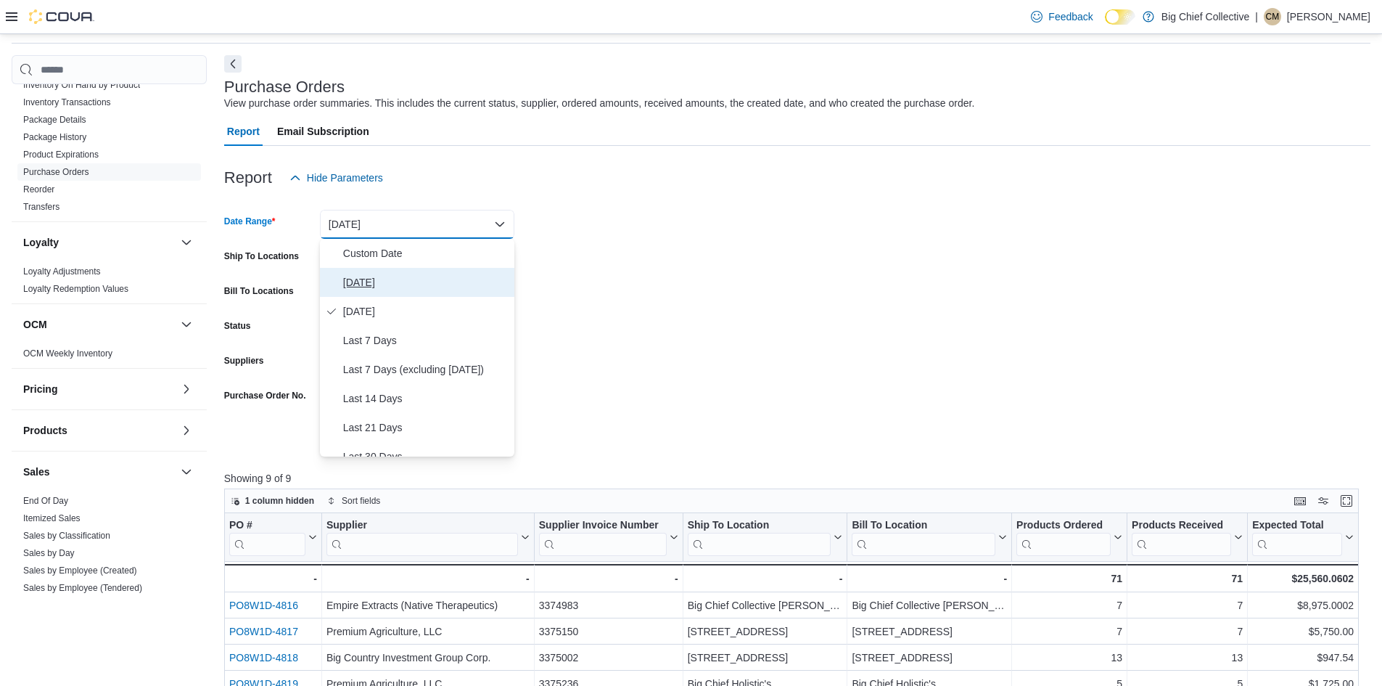
click at [370, 273] on button "[DATE]" at bounding box center [417, 282] width 194 height 29
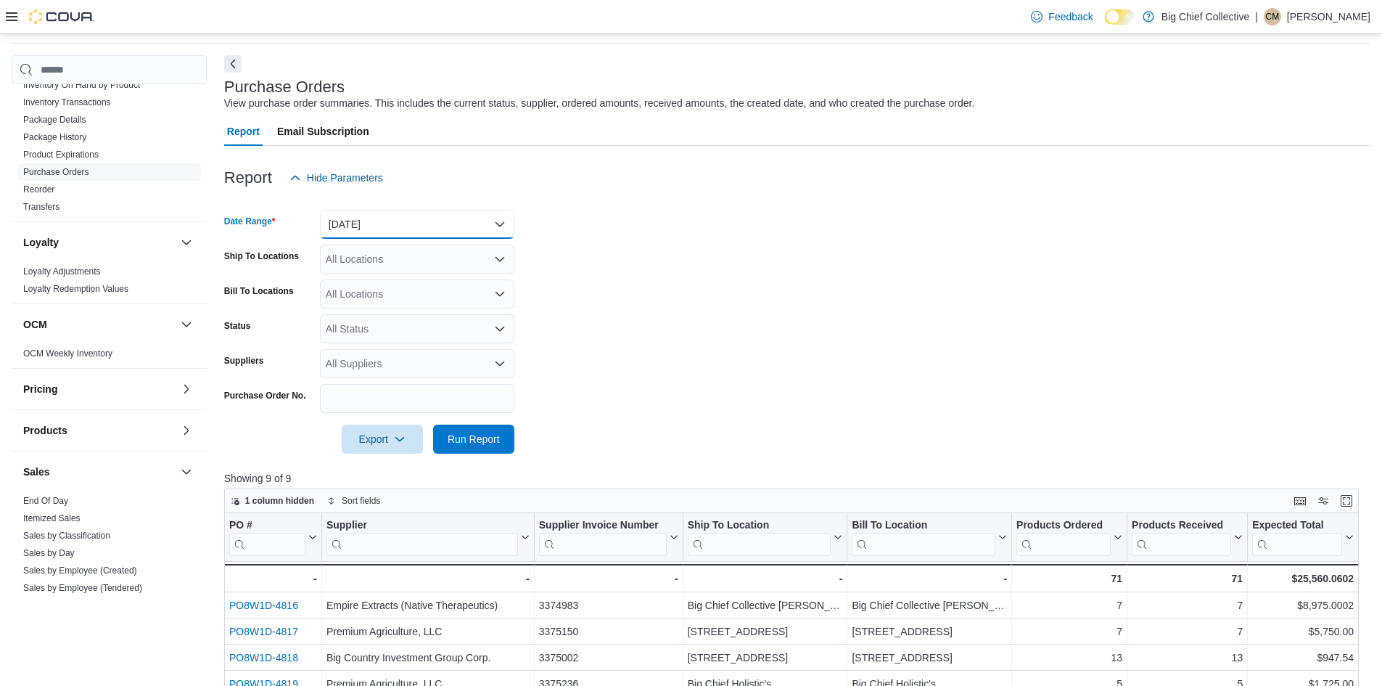
click at [371, 218] on button "[DATE]" at bounding box center [417, 224] width 194 height 29
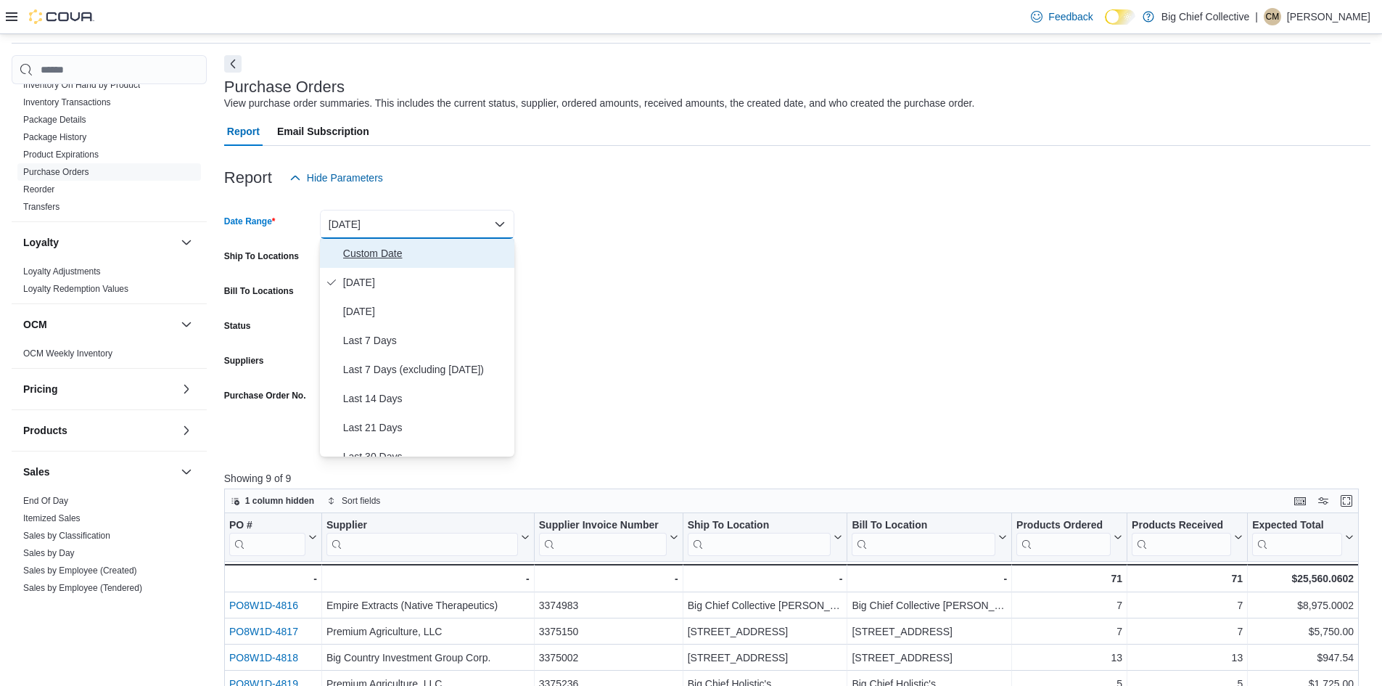
click at [380, 263] on button "Custom Date" at bounding box center [417, 253] width 194 height 29
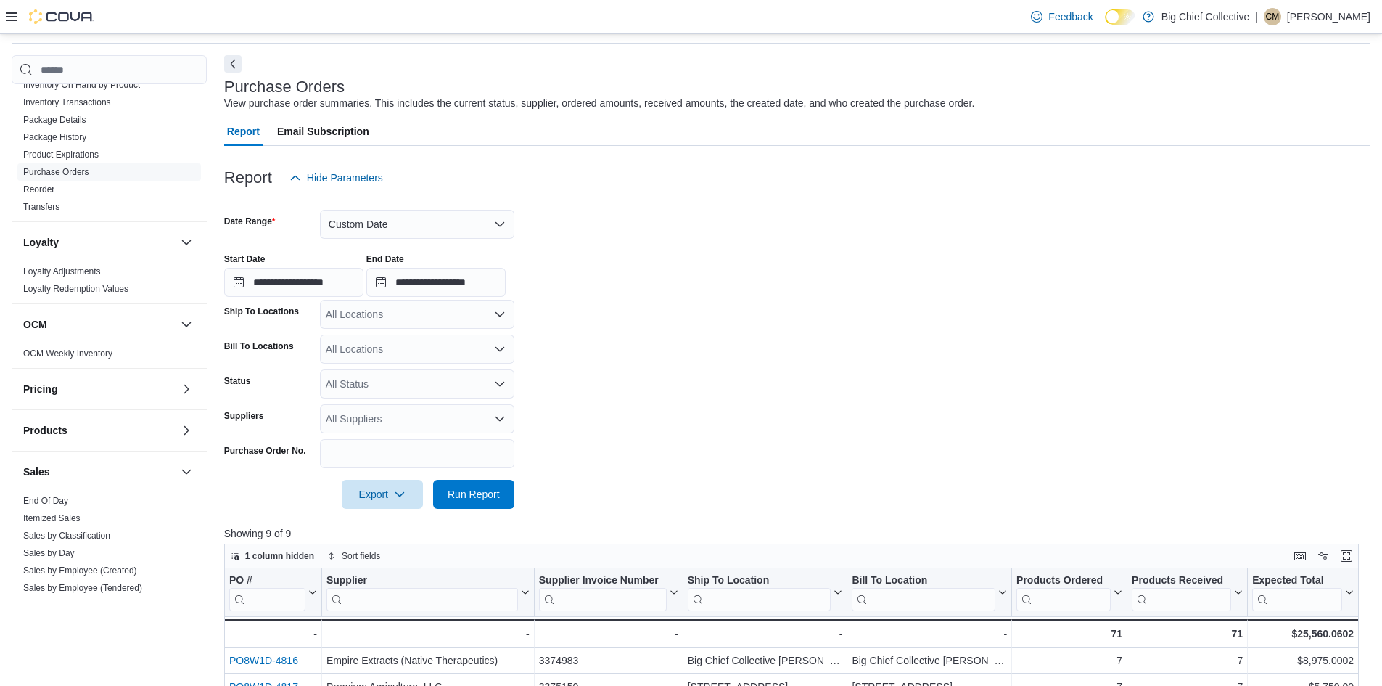
click at [642, 222] on form "**********" at bounding box center [797, 350] width 1147 height 316
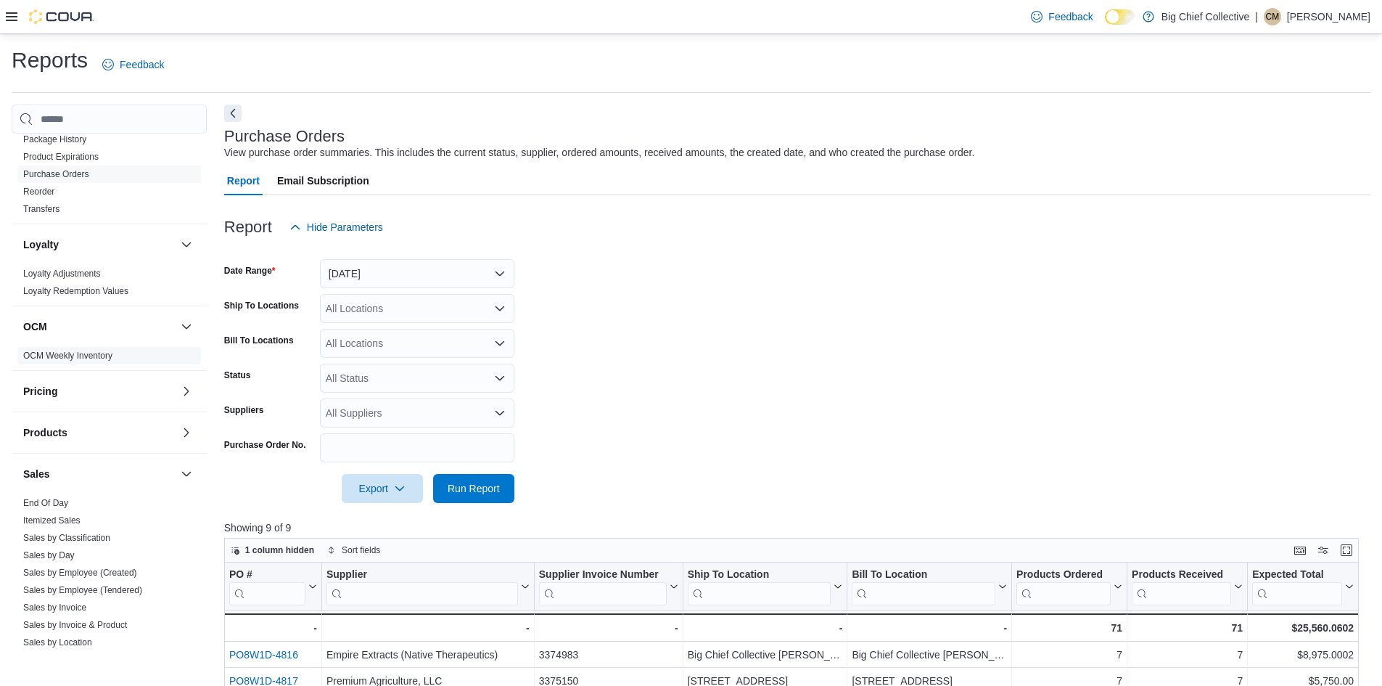
scroll to position [653, 0]
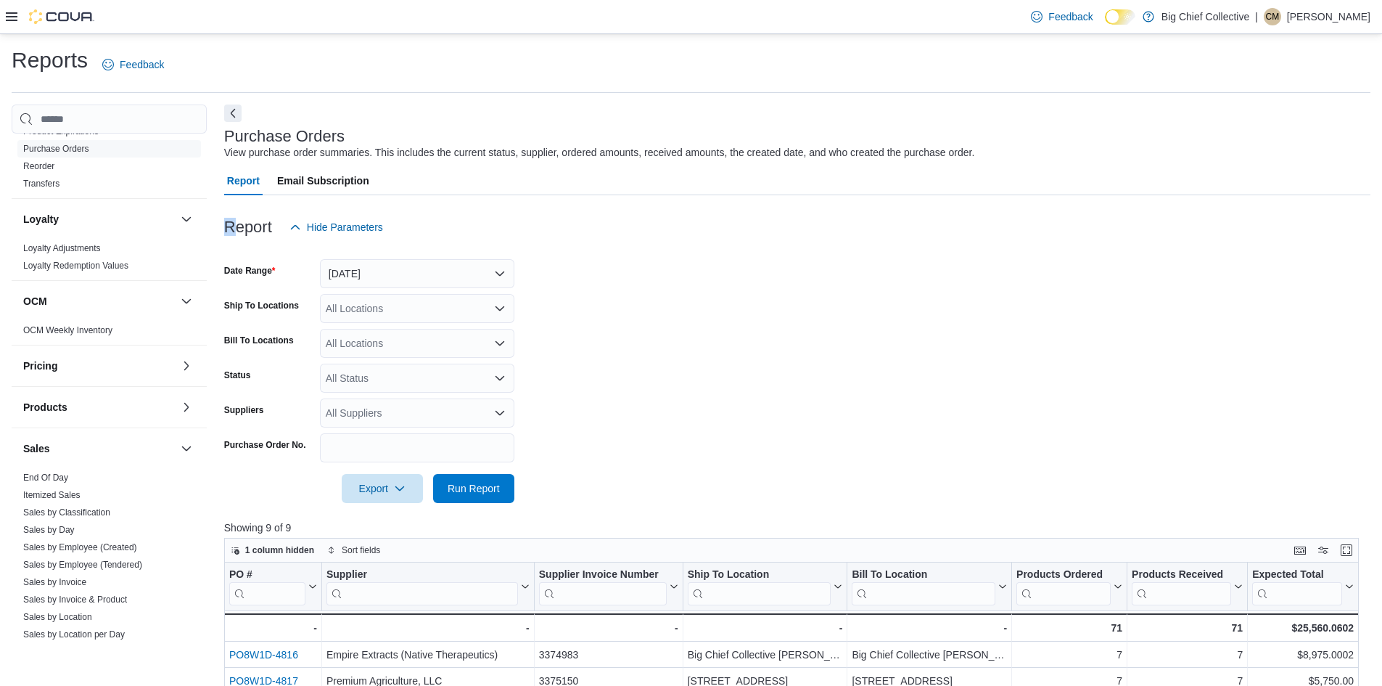
drag, startPoint x: 35, startPoint y: 569, endPoint x: 232, endPoint y: 226, distance: 395.6
click at [232, 225] on h3 "Report" at bounding box center [248, 226] width 48 height 17
click at [73, 468] on div "Sales" at bounding box center [109, 448] width 195 height 41
click at [68, 475] on span "End Of Day" at bounding box center [109, 477] width 184 height 17
click at [53, 473] on link "End Of Day" at bounding box center [45, 477] width 45 height 10
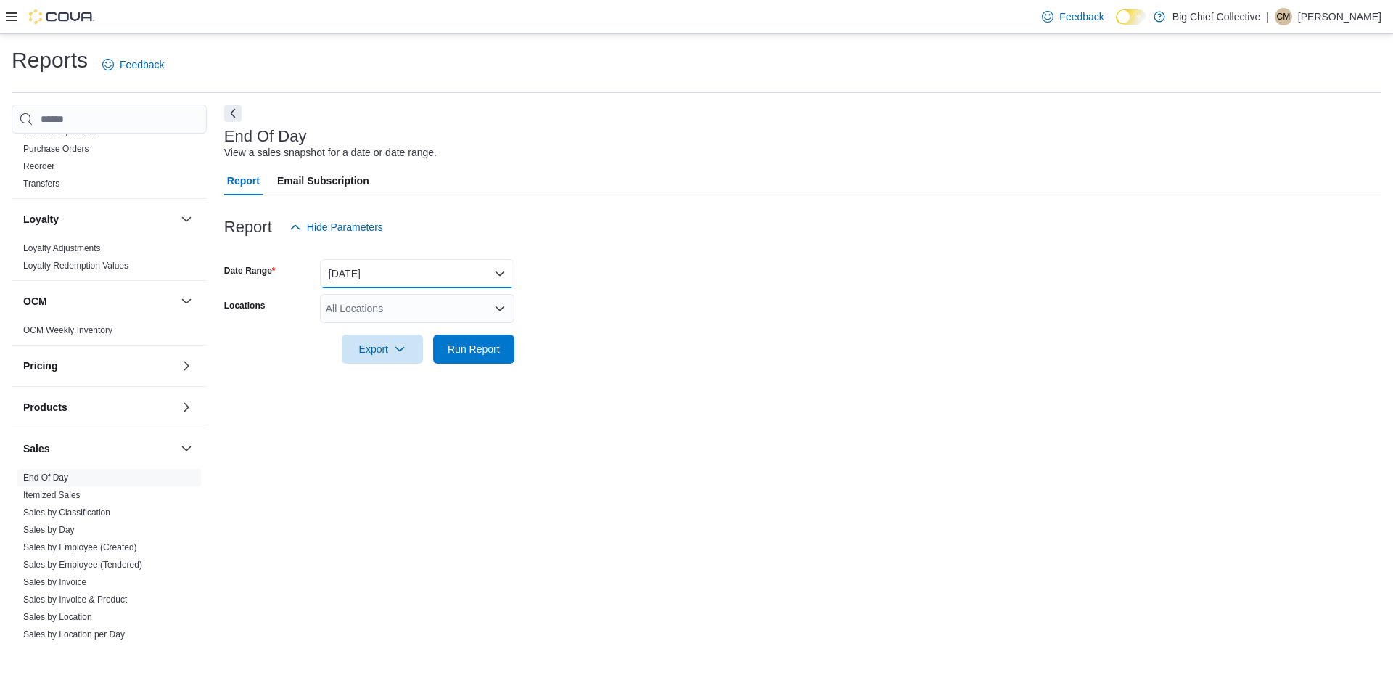
click at [442, 271] on button "[DATE]" at bounding box center [417, 273] width 194 height 29
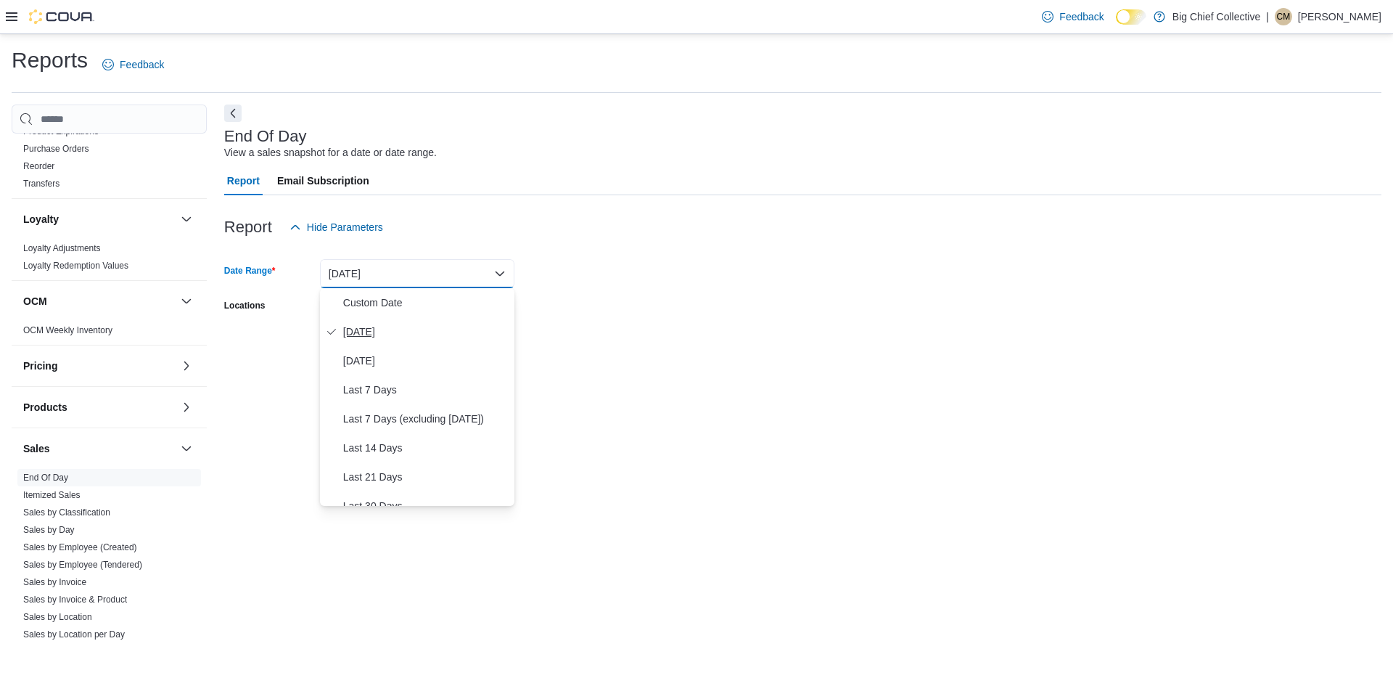
click at [369, 328] on span "[DATE]" at bounding box center [425, 331] width 165 height 17
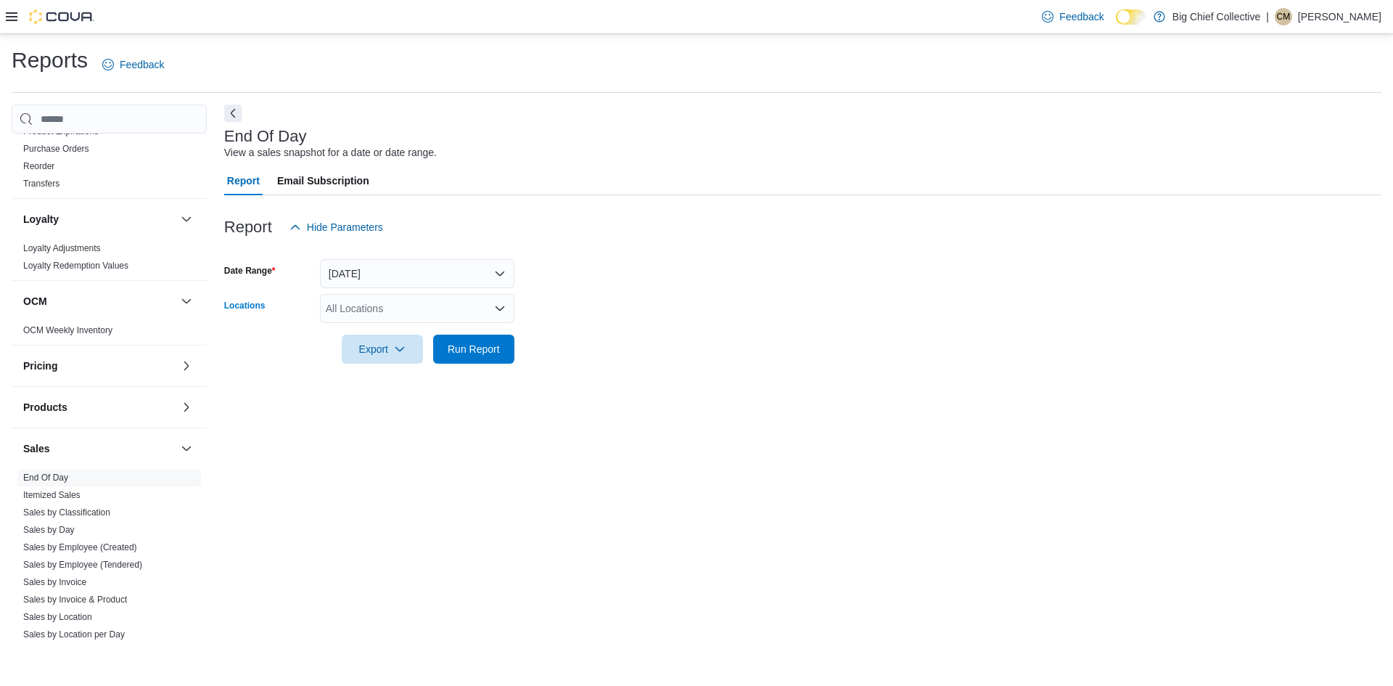
click at [406, 303] on div "All Locations" at bounding box center [417, 308] width 194 height 29
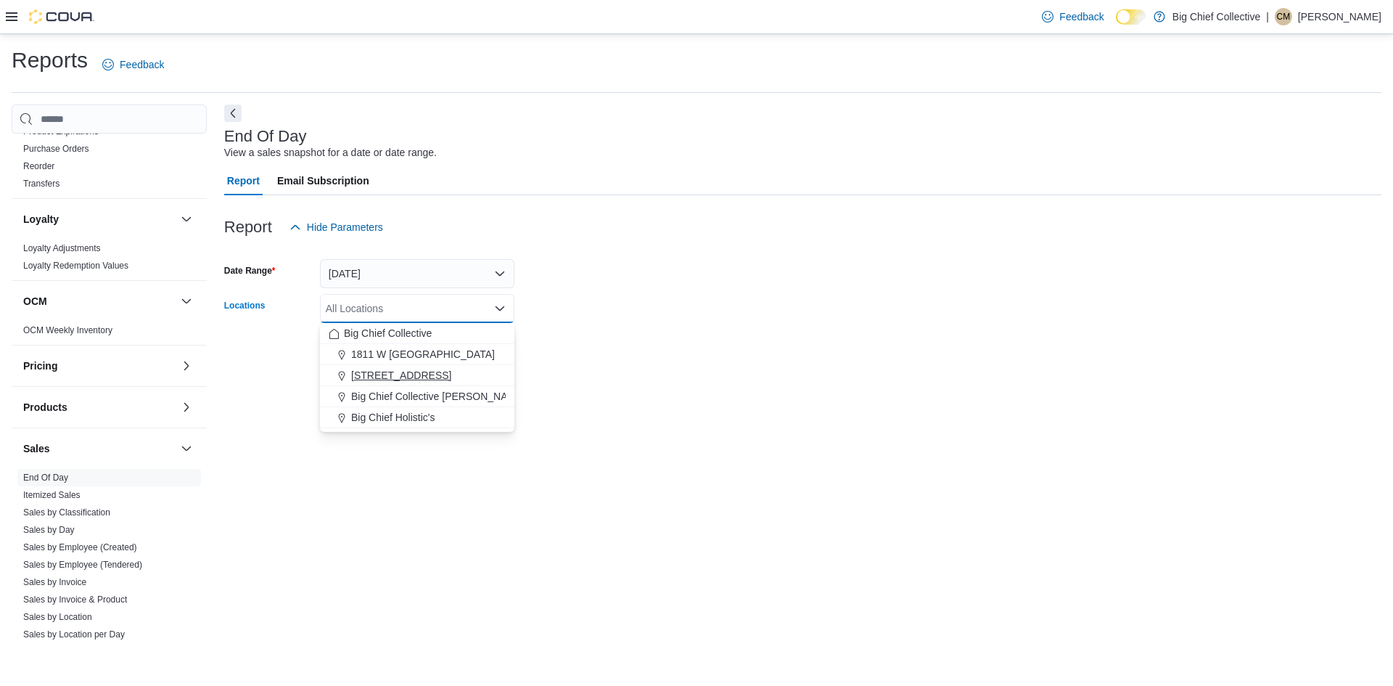
click at [403, 369] on span "[STREET_ADDRESS]" at bounding box center [401, 375] width 100 height 15
click at [642, 341] on form "Date Range [DATE] Locations [STREET_ADDRESS] Combo box. Selected. [STREET_ADDRE…" at bounding box center [803, 303] width 1158 height 122
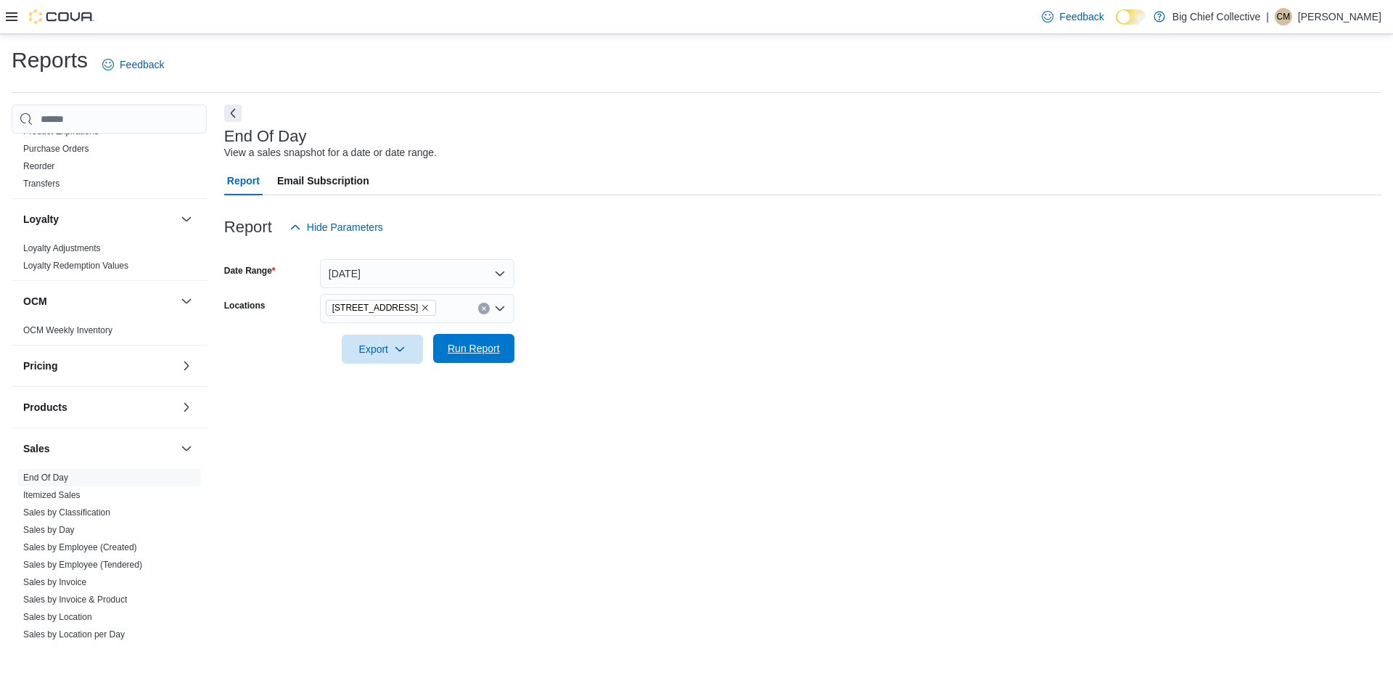
click at [450, 338] on span "Run Report" at bounding box center [474, 348] width 64 height 29
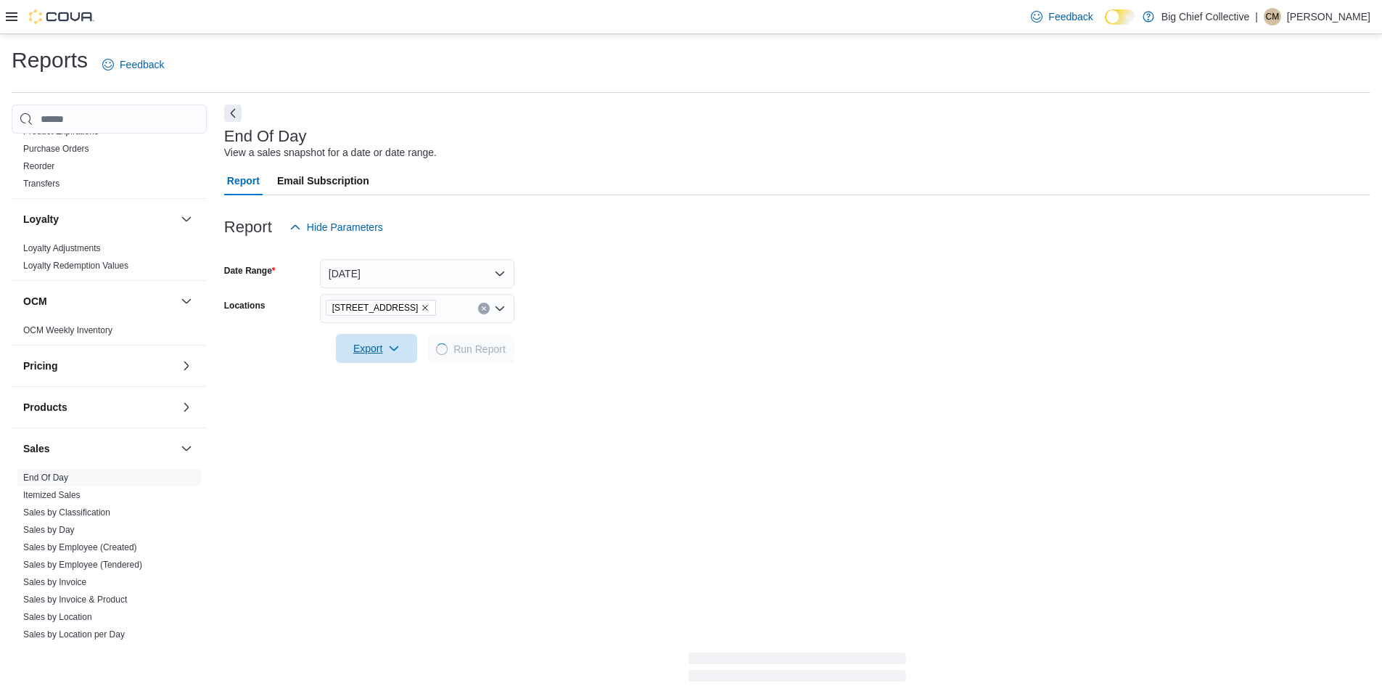
click at [396, 348] on icon "button" at bounding box center [394, 349] width 12 height 12
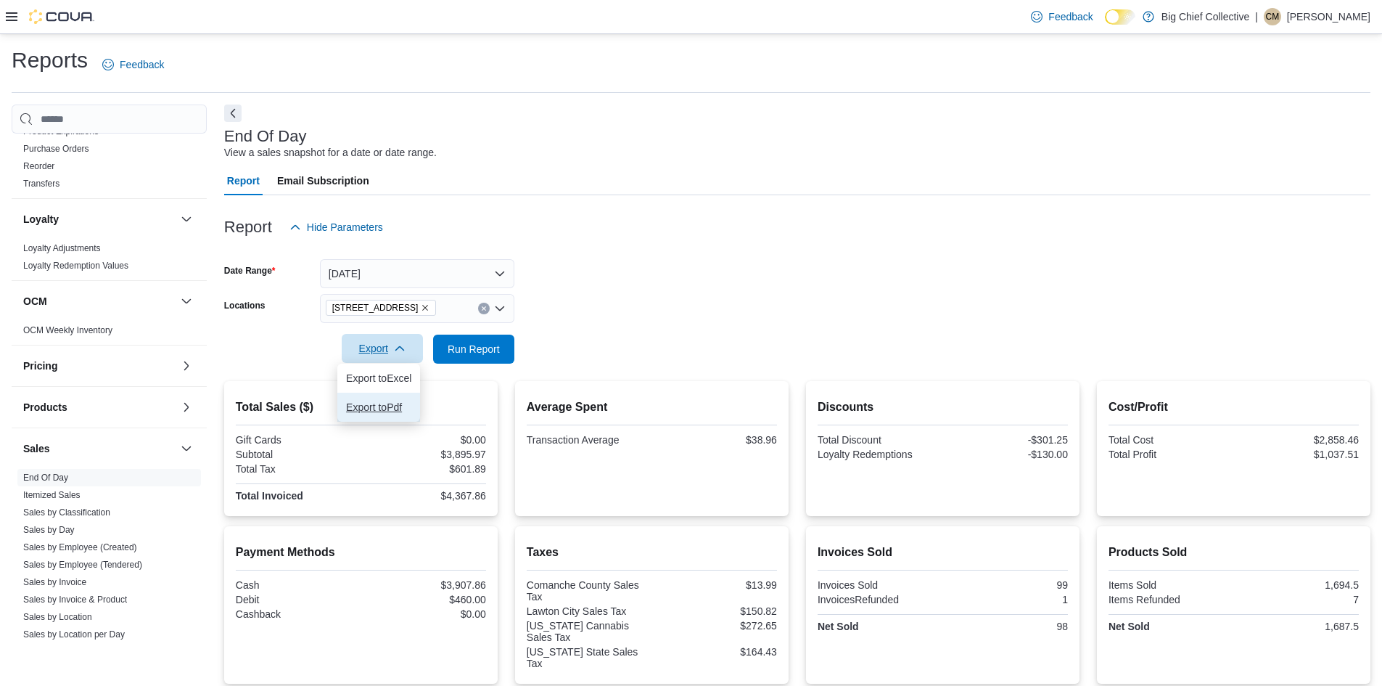
click at [385, 398] on button "Export to Pdf" at bounding box center [378, 407] width 83 height 29
